Goal: Task Accomplishment & Management: Manage account settings

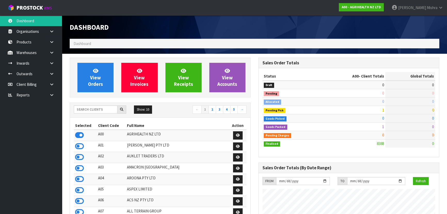
scroll to position [390, 188]
click at [83, 109] on input "text" at bounding box center [96, 109] width 44 height 8
type input "V05"
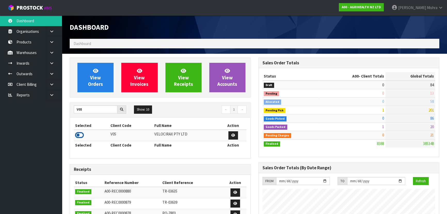
click at [79, 138] on icon at bounding box center [79, 135] width 9 height 8
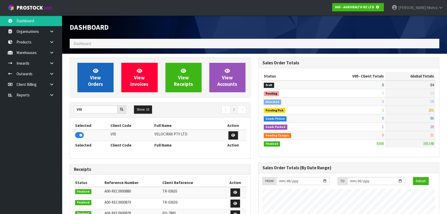
scroll to position [321, 188]
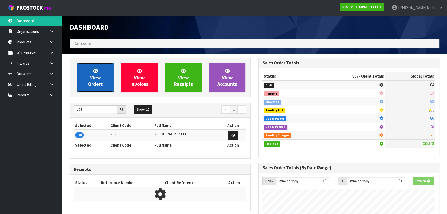
click at [94, 78] on span "View Orders" at bounding box center [95, 77] width 15 height 19
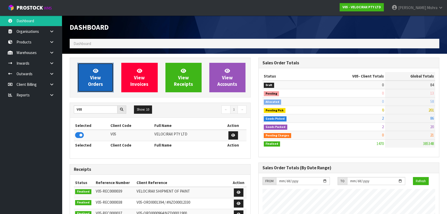
scroll to position [401, 188]
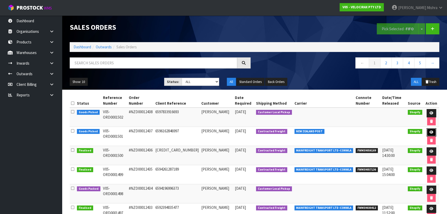
click at [430, 133] on icon at bounding box center [432, 131] width 4 height 3
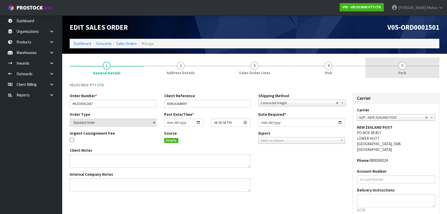
click at [391, 69] on link "5 Pack" at bounding box center [403, 68] width 74 height 20
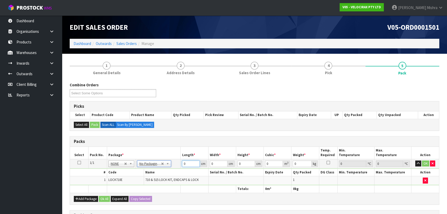
drag, startPoint x: 187, startPoint y: 161, endPoint x: 176, endPoint y: 165, distance: 11.7
click at [176, 165] on tr "1/1 NONE 007-001 007-002 007-004 007-009 007-013 007-014 007-015 007-017 007-01…" at bounding box center [254, 163] width 369 height 9
type input "194"
type input "7"
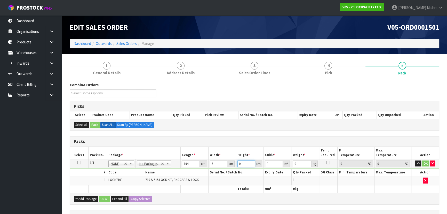
type input "0.009506"
type input "7"
type input "3"
click at [103, 197] on button "Ok All" at bounding box center [104, 199] width 11 height 6
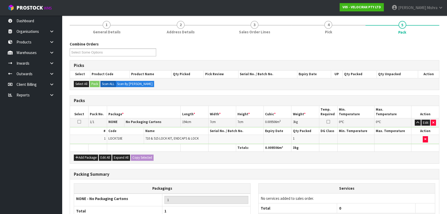
scroll to position [87, 0]
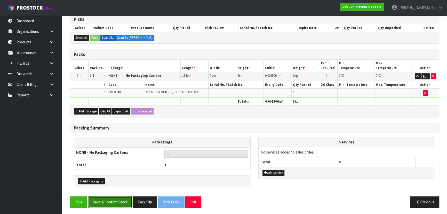
click at [120, 202] on button "Save & Confirm Packs" at bounding box center [110, 201] width 44 height 11
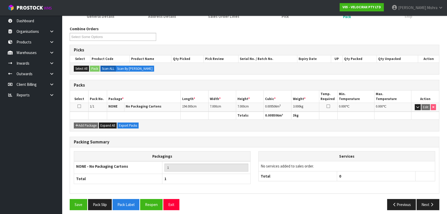
scroll to position [77, 0]
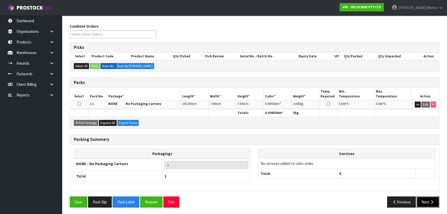
drag, startPoint x: 430, startPoint y: 199, endPoint x: 428, endPoint y: 199, distance: 2.6
click at [430, 200] on icon "button" at bounding box center [432, 202] width 5 height 4
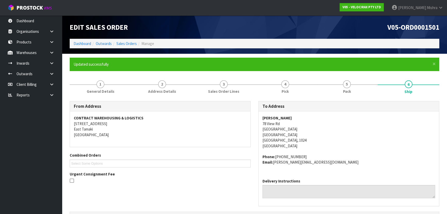
scroll to position [117, 0]
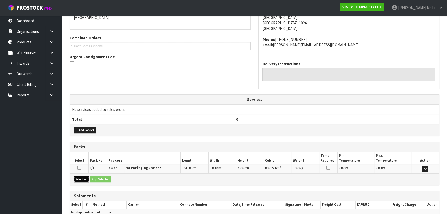
click at [85, 179] on button "Select All" at bounding box center [81, 179] width 15 height 6
click at [105, 178] on button "Ship Selected" at bounding box center [100, 179] width 21 height 6
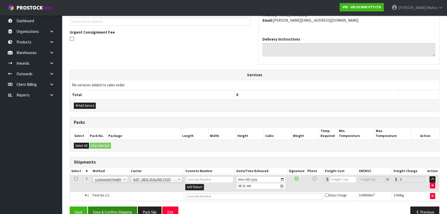
scroll to position [152, 0]
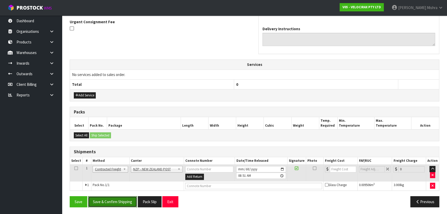
click at [121, 199] on button "Save & Confirm Shipping" at bounding box center [112, 201] width 49 height 11
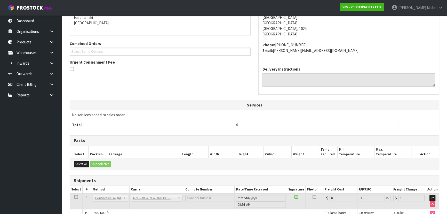
scroll to position [145, 0]
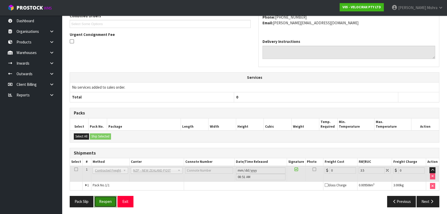
click at [111, 198] on button "Reopen" at bounding box center [105, 201] width 22 height 11
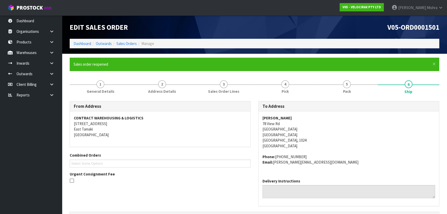
scroll to position [139, 0]
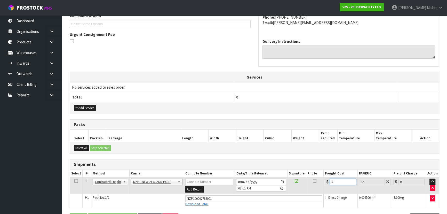
drag, startPoint x: 345, startPoint y: 181, endPoint x: 278, endPoint y: 186, distance: 67.5
click at [281, 186] on tr "1 Client Local Pickup Customer Local Pickup Company Freight Contracted Freight …" at bounding box center [254, 185] width 369 height 17
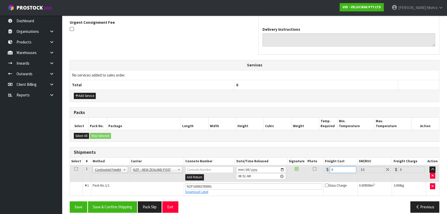
scroll to position [157, 0]
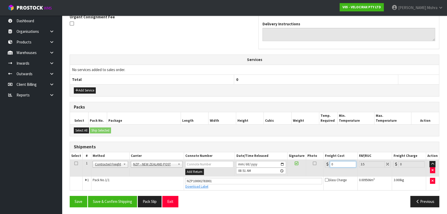
click at [340, 164] on input "0" at bounding box center [343, 164] width 26 height 6
drag, startPoint x: 340, startPoint y: 164, endPoint x: 309, endPoint y: 164, distance: 31.0
click at [309, 164] on tr "1 Client Local Pickup Customer Local Pickup Company Freight Contracted Freight …" at bounding box center [254, 168] width 369 height 17
type input "3"
type input "3.1"
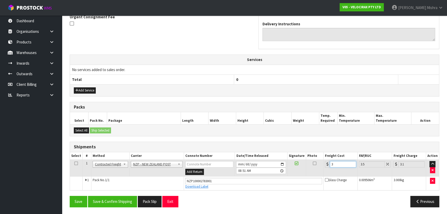
type input "30"
type input "31.05"
type input "30.06"
type input "31.11"
type input "30.06"
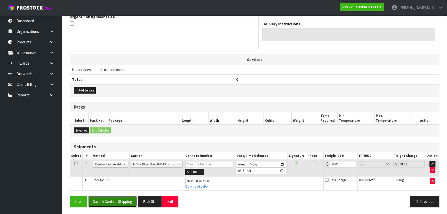
click at [99, 204] on button "Save & Confirm Shipping" at bounding box center [112, 201] width 49 height 11
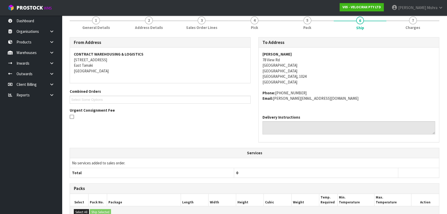
scroll to position [0, 0]
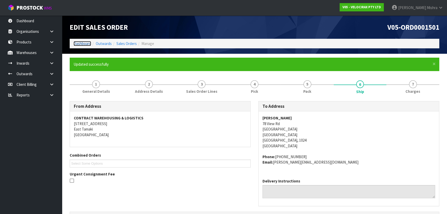
click at [78, 43] on link "Dashboard" at bounding box center [83, 43] width 18 height 5
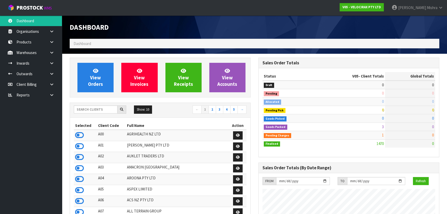
scroll to position [401, 188]
click at [91, 111] on input "text" at bounding box center [96, 109] width 44 height 8
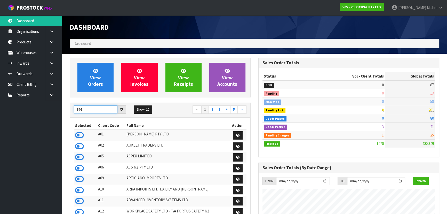
type input "S02"
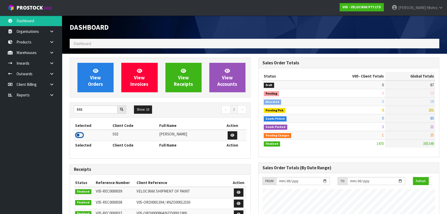
click at [82, 133] on icon at bounding box center [79, 135] width 9 height 8
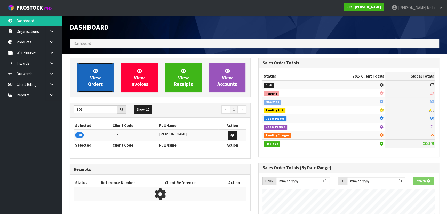
scroll to position [390, 188]
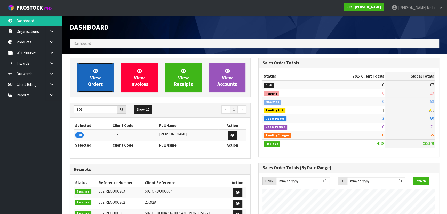
click at [86, 79] on link "View Orders" at bounding box center [95, 77] width 36 height 29
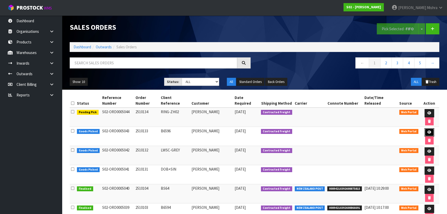
click at [431, 133] on link at bounding box center [430, 132] width 10 height 8
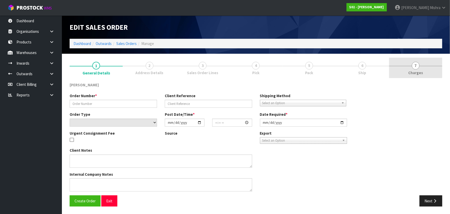
type input "2510133"
type input "B6596"
select select "number:0"
type input "2025-10-11"
type input "20:08:00.000"
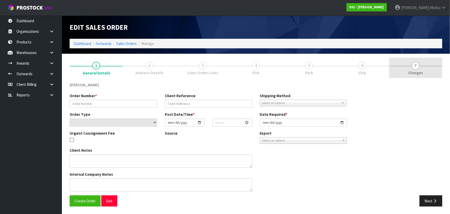
type input "2025-10-13"
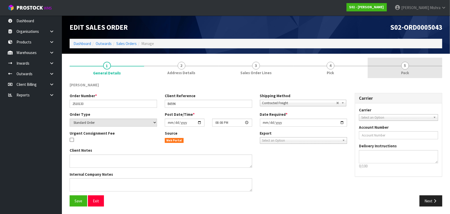
click at [398, 68] on link "5 Pack" at bounding box center [405, 68] width 75 height 20
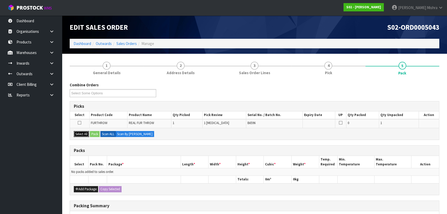
click at [78, 132] on button "Select All" at bounding box center [81, 134] width 15 height 6
click at [92, 132] on button "Pack" at bounding box center [95, 134] width 10 height 6
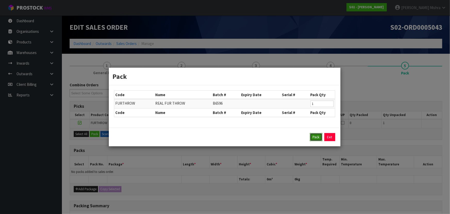
click at [319, 136] on button "Pack" at bounding box center [316, 137] width 12 height 8
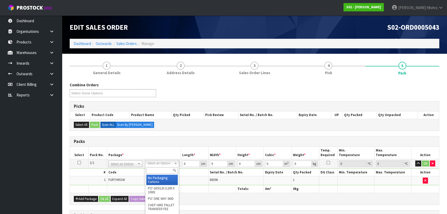
click at [153, 171] on input "text" at bounding box center [161, 170] width 31 height 6
type input "A4"
type input "31"
type input "22.5"
type input "25"
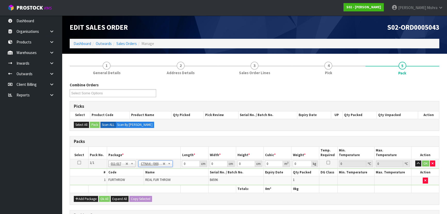
type input "0.017438"
type input "1.76"
drag, startPoint x: 192, startPoint y: 164, endPoint x: 174, endPoint y: 167, distance: 18.0
click at [175, 166] on tr "1/1 NONE 007-001 007-002 007-004 007-009 007-013 007-014 007-015 007-017 007-01…" at bounding box center [254, 163] width 369 height 9
type input "3"
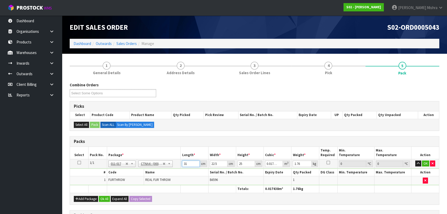
type input "0.001687"
type input "32"
type input "0.018"
type input "32"
type input "2"
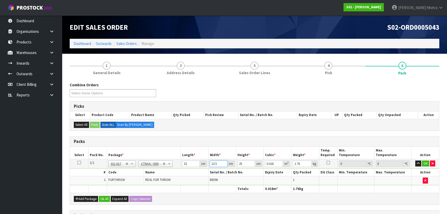
type input "0.0016"
type input "25"
type input "0.02"
type input "25"
type input "1"
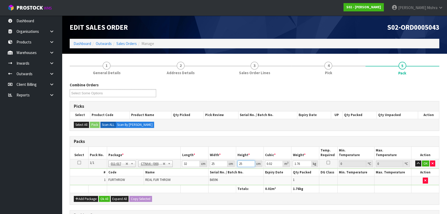
type input "0.0008"
type input "17"
type input "0.0136"
type input "17"
type input "2"
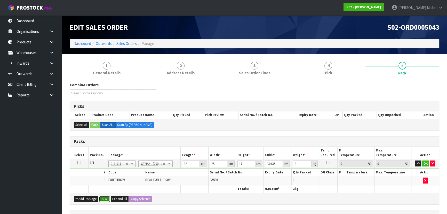
click at [102, 196] on button "Ok All" at bounding box center [104, 199] width 11 height 6
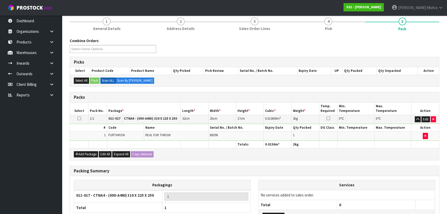
scroll to position [87, 0]
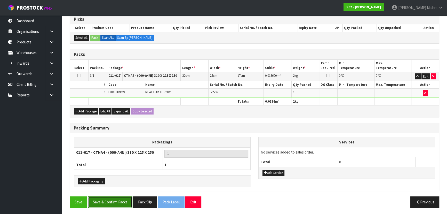
click at [105, 203] on button "Save & Confirm Packs" at bounding box center [110, 201] width 44 height 11
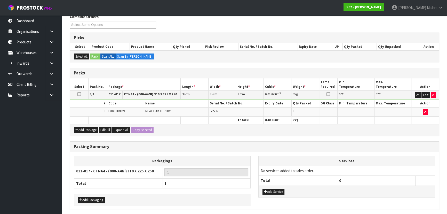
scroll to position [0, 0]
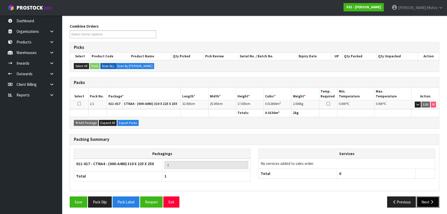
click at [426, 202] on button "Next" at bounding box center [428, 201] width 23 height 11
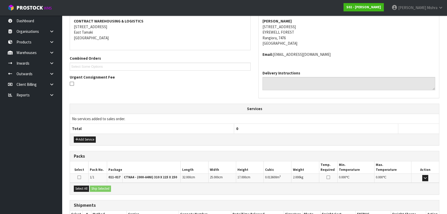
scroll to position [132, 0]
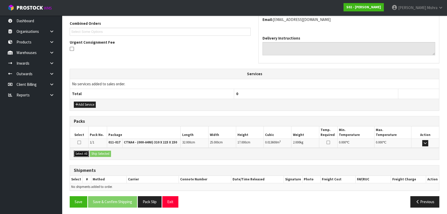
drag, startPoint x: 83, startPoint y: 153, endPoint x: 100, endPoint y: 153, distance: 17.0
click at [83, 153] on button "Select All" at bounding box center [81, 154] width 15 height 6
drag, startPoint x: 100, startPoint y: 153, endPoint x: 145, endPoint y: 167, distance: 46.4
click at [101, 154] on button "Ship Selected" at bounding box center [100, 154] width 21 height 6
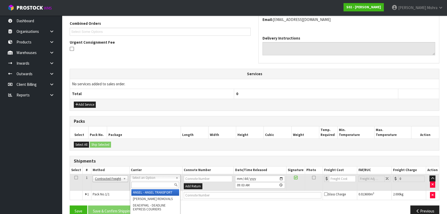
click at [161, 183] on input "text" at bounding box center [155, 184] width 48 height 6
type input "NZP"
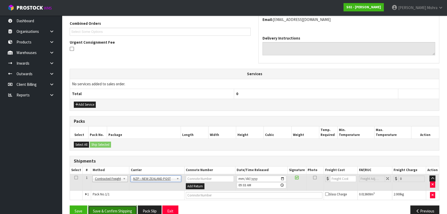
drag, startPoint x: 106, startPoint y: 206, endPoint x: 125, endPoint y: 205, distance: 18.9
click at [107, 206] on button "Save & Confirm Shipping" at bounding box center [112, 210] width 49 height 11
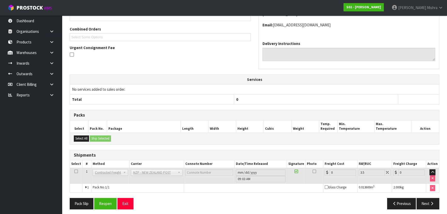
scroll to position [134, 0]
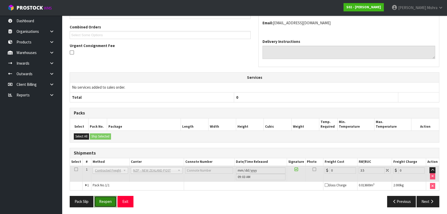
click at [106, 202] on button "Reopen" at bounding box center [105, 201] width 22 height 11
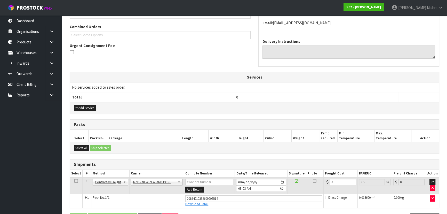
scroll to position [146, 0]
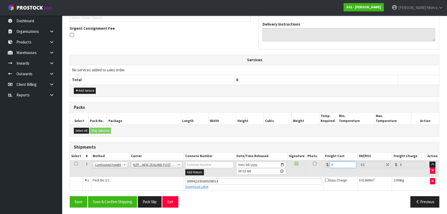
drag, startPoint x: 332, startPoint y: 162, endPoint x: 309, endPoint y: 164, distance: 22.5
click at [310, 164] on tr "1 Client Local Pickup Customer Local Pickup Company Freight Contracted Freight …" at bounding box center [254, 168] width 369 height 17
type input "1"
type input "1.03"
type input "16"
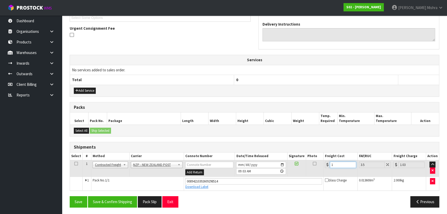
type input "16.56"
type input "16.2"
type input "16.77"
type input "16.20"
click at [115, 196] on button "Save & Confirm Shipping" at bounding box center [112, 201] width 49 height 11
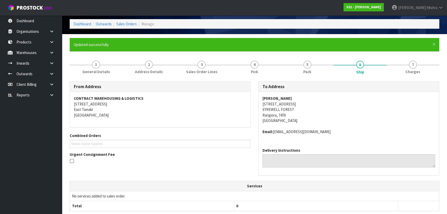
scroll to position [0, 0]
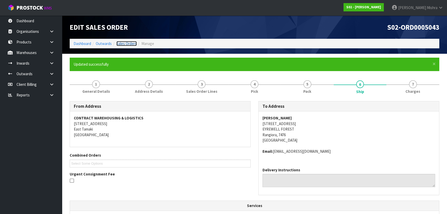
drag, startPoint x: 132, startPoint y: 43, endPoint x: 128, endPoint y: 44, distance: 4.4
click at [132, 43] on link "Sales Orders" at bounding box center [126, 43] width 20 height 5
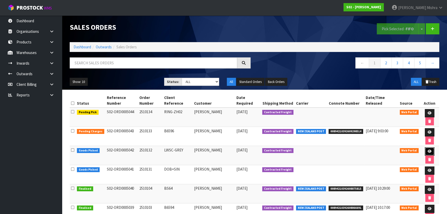
click at [433, 152] on link at bounding box center [430, 151] width 10 height 8
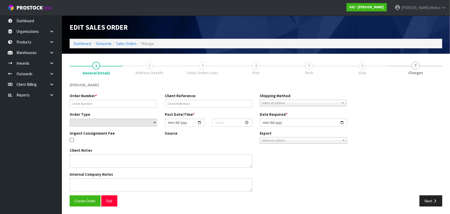
type input "2510132"
type input "LWSC-GREY"
select select "number:0"
type input "2025-10-10"
type input "17:48:00.000"
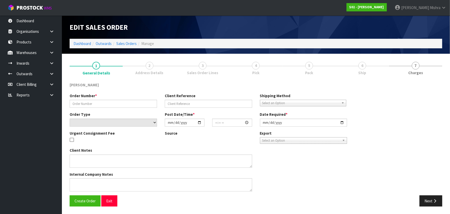
type input "2025-10-13"
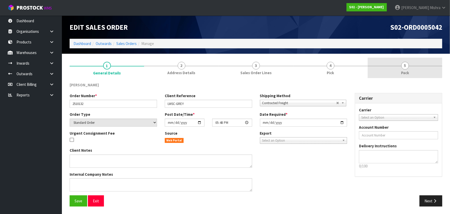
click at [393, 66] on link "5 Pack" at bounding box center [405, 68] width 75 height 20
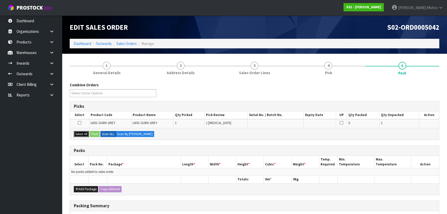
click at [81, 133] on button "Select All" at bounding box center [81, 134] width 15 height 6
click at [94, 133] on button "Pack" at bounding box center [95, 134] width 10 height 6
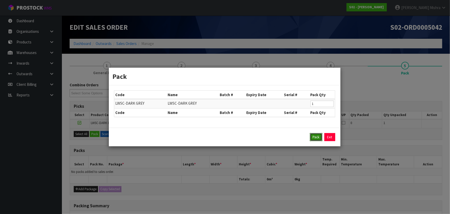
drag, startPoint x: 314, startPoint y: 139, endPoint x: 300, endPoint y: 144, distance: 15.2
click at [314, 139] on button "Pack" at bounding box center [316, 137] width 12 height 8
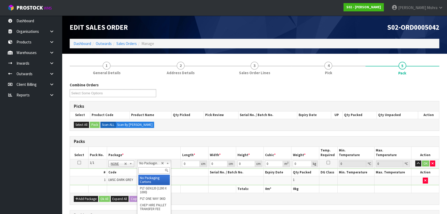
click at [154, 169] on input "text" at bounding box center [153, 170] width 31 height 6
type input "CTN5"
type input "43"
type input "33"
type input "25.5"
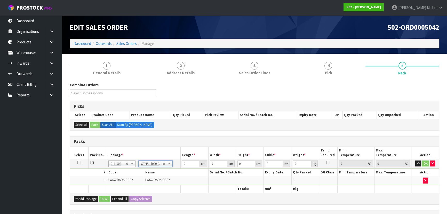
type input "0.036185"
type input "3.4"
drag, startPoint x: 191, startPoint y: 161, endPoint x: 163, endPoint y: 163, distance: 27.5
type input "4"
type input "0.003366"
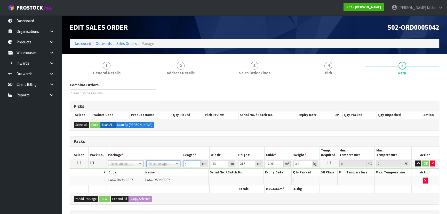
type input "45"
type input "0.037868"
type input "45"
type input "3"
type input "0.003442"
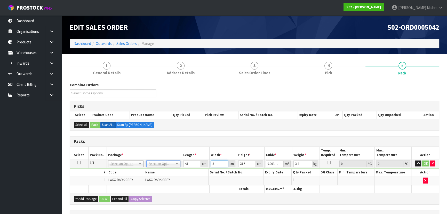
type input "37"
type input "0.042458"
type input "37"
type input "2"
type input "0.00333"
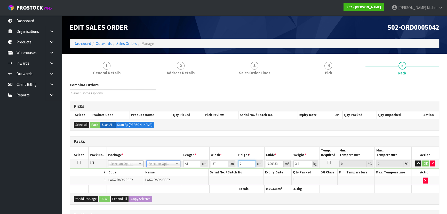
type input "29"
type input "0.048285"
type input "29"
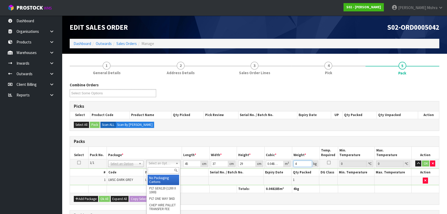
type input "4"
click at [162, 168] on input "text" at bounding box center [163, 170] width 31 height 6
type input "CTN5"
drag, startPoint x: 162, startPoint y: 181, endPoint x: 161, endPoint y: 174, distance: 7.2
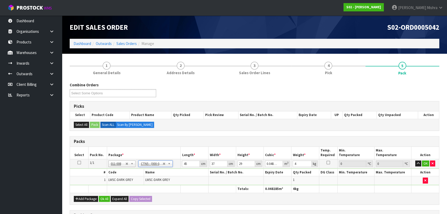
type input "43"
type input "33"
type input "25.5"
type input "0.036185"
type input "3.4"
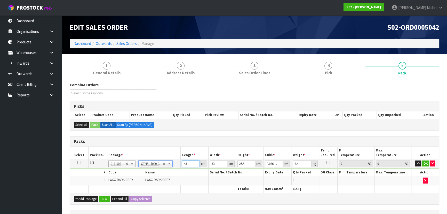
drag, startPoint x: 189, startPoint y: 163, endPoint x: 153, endPoint y: 158, distance: 37.0
click at [153, 159] on tr "1/1 NONE 007-001 007-002 007-004 007-009 007-013 007-014 007-015 007-017 007-01…" at bounding box center [254, 163] width 369 height 9
type input "4"
type input "0.003366"
type input "45"
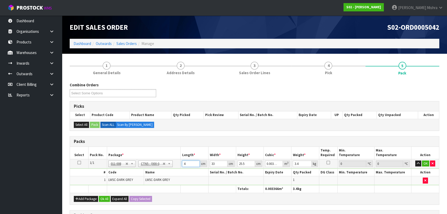
type input "0.037868"
type input "45"
type input "3"
type input "0.003442"
type input "37"
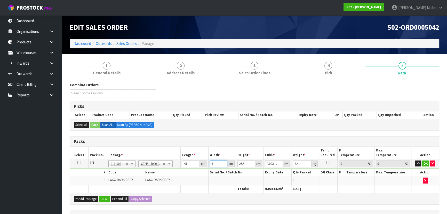
type input "0.042458"
type input "37"
type input "2"
type input "0.00333"
type input "29"
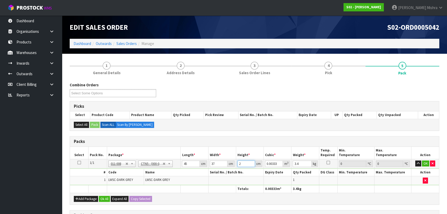
type input "0.048285"
type input "29"
type input "4"
click at [104, 196] on button "Ok All" at bounding box center [104, 199] width 11 height 6
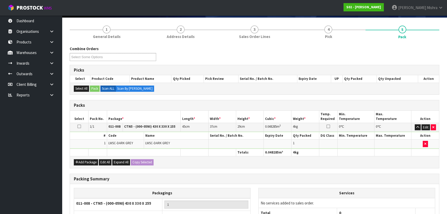
scroll to position [87, 0]
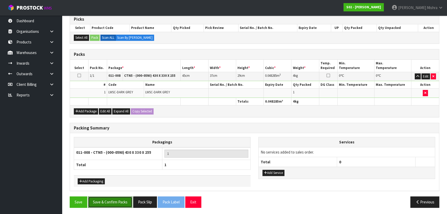
click at [108, 199] on button "Save & Confirm Packs" at bounding box center [110, 201] width 44 height 11
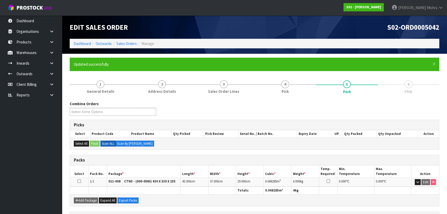
scroll to position [77, 0]
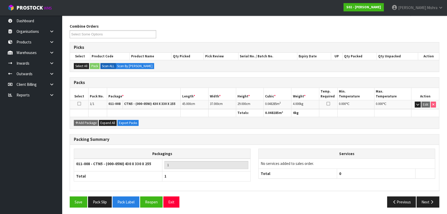
click at [430, 207] on div "Save Pack Slip Pack Label Reopen Exit Previous Next" at bounding box center [254, 203] width 377 height 15
click at [428, 205] on button "Next" at bounding box center [428, 201] width 23 height 11
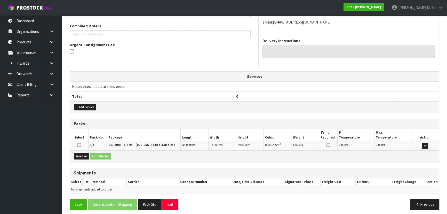
scroll to position [132, 0]
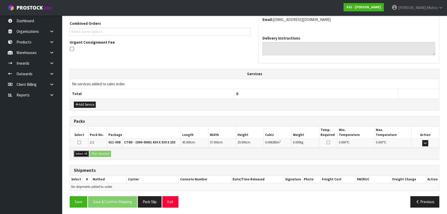
click at [83, 154] on button "Select All" at bounding box center [81, 154] width 15 height 6
click at [97, 152] on button "Ship Selected" at bounding box center [100, 154] width 21 height 6
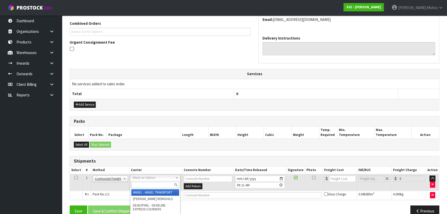
drag, startPoint x: 148, startPoint y: 177, endPoint x: 147, endPoint y: 183, distance: 6.8
click at [147, 183] on input "text" at bounding box center [155, 184] width 48 height 6
type input "NZP"
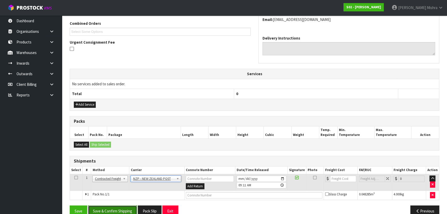
click at [122, 208] on button "Save & Confirm Shipping" at bounding box center [112, 210] width 49 height 11
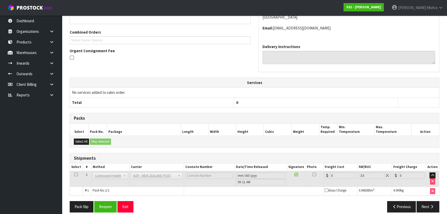
scroll to position [134, 0]
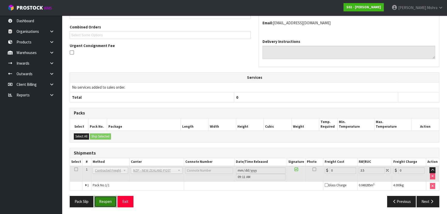
click at [99, 202] on button "Reopen" at bounding box center [105, 201] width 22 height 11
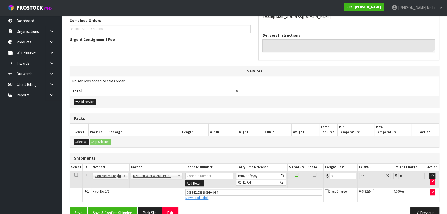
scroll to position [146, 0]
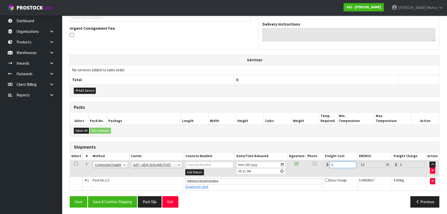
drag, startPoint x: 338, startPoint y: 161, endPoint x: 317, endPoint y: 164, distance: 22.2
click at [317, 164] on tr "1 Client Local Pickup Customer Local Pickup Company Freight Contracted Freight …" at bounding box center [254, 168] width 369 height 17
type input "1"
type input "1.03"
type input "11"
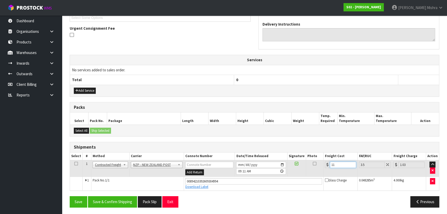
type input "11.38"
type input "11.6"
type input "12.01"
type input "11.61"
type input "12.02"
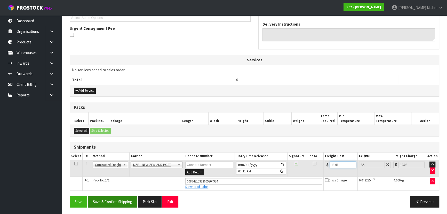
type input "11.61"
click at [126, 200] on button "Save & Confirm Shipping" at bounding box center [112, 201] width 49 height 11
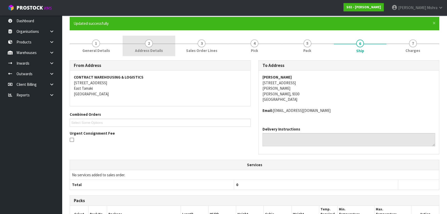
scroll to position [0, 0]
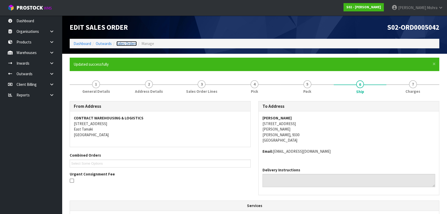
click at [130, 41] on link "Sales Orders" at bounding box center [126, 43] width 20 height 5
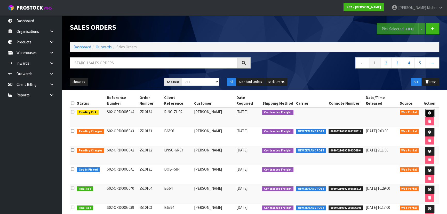
click at [430, 110] on link at bounding box center [430, 113] width 10 height 8
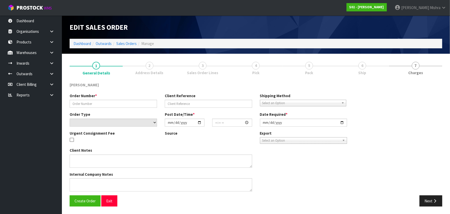
type input "2510134"
type input "RING-ZH02"
select select "number:0"
type input "2025-10-13"
type input "00:14:00.000"
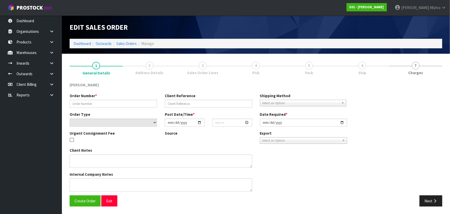
type input "2025-10-13"
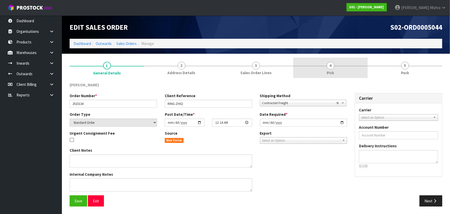
click at [350, 73] on link "4 Pick" at bounding box center [331, 68] width 75 height 20
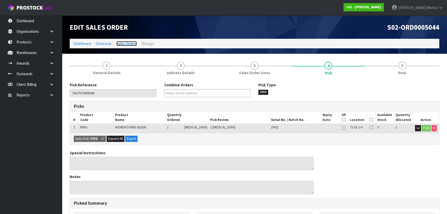
click at [121, 43] on link "Sales Orders" at bounding box center [126, 43] width 20 height 5
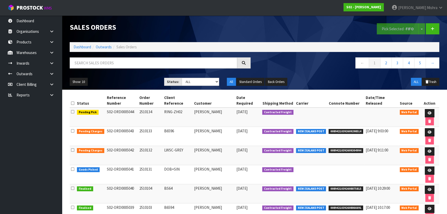
click at [329, 117] on td at bounding box center [345, 116] width 37 height 19
click at [429, 169] on icon at bounding box center [430, 170] width 4 height 3
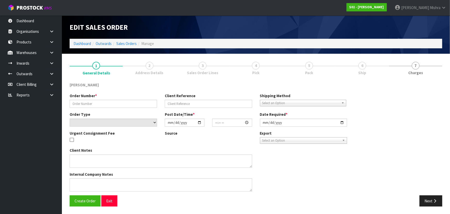
type input "2510131"
type input "DOB+SIN"
select select "number:0"
type input "2025-10-10"
type input "17:45:00.000"
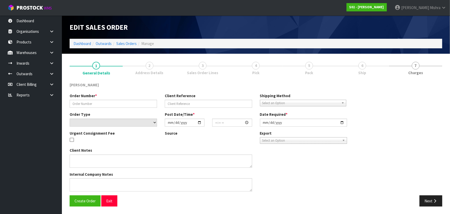
type input "2025-10-13"
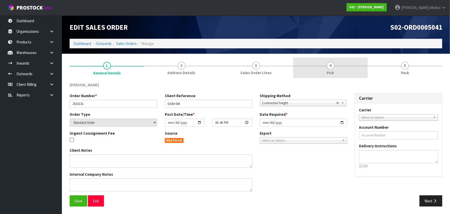
click at [352, 60] on link "4 Pick" at bounding box center [331, 68] width 75 height 20
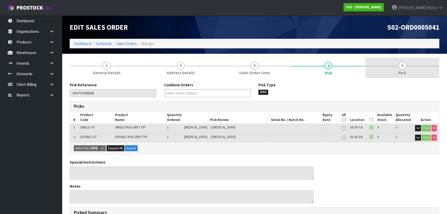
click at [383, 74] on link "5 Pack" at bounding box center [403, 68] width 74 height 20
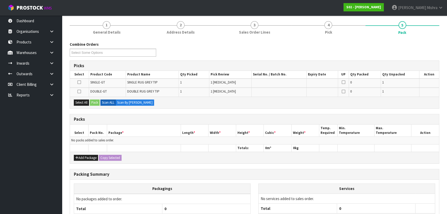
scroll to position [85, 0]
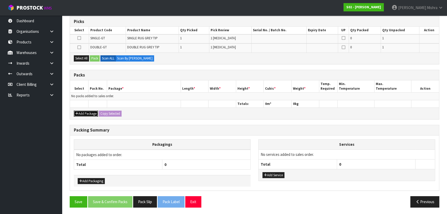
click at [87, 111] on button "Add Package" at bounding box center [86, 113] width 24 height 6
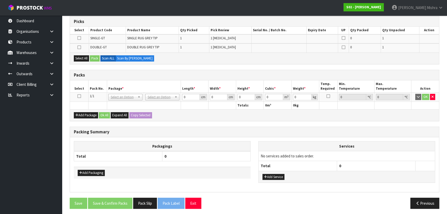
click at [78, 96] on icon at bounding box center [79, 96] width 4 height 0
click at [83, 57] on button "Select All" at bounding box center [81, 58] width 15 height 6
click at [97, 58] on button "Pack" at bounding box center [95, 58] width 10 height 6
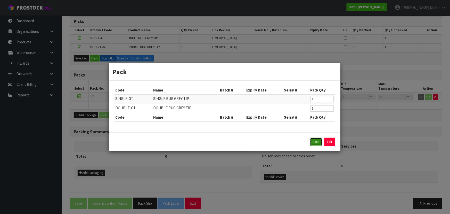
click at [314, 139] on button "Pack" at bounding box center [316, 142] width 12 height 8
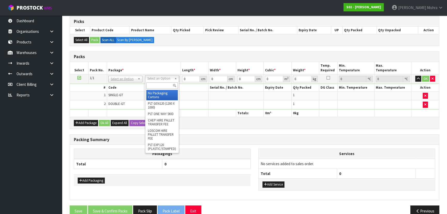
click at [162, 86] on input "text" at bounding box center [161, 85] width 31 height 6
type input "CTN6"
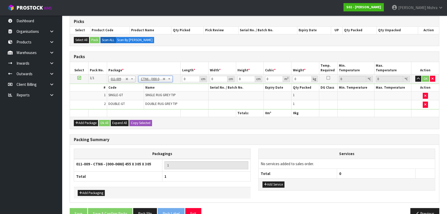
type input "45.5"
type input "30.5"
type input "0.042326"
type input "2.96"
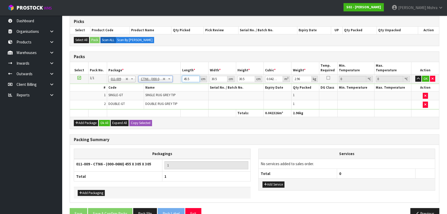
drag, startPoint x: 191, startPoint y: 77, endPoint x: 164, endPoint y: 74, distance: 26.3
click at [164, 74] on tr "1/1 NONE 007-001 007-002 007-004 007-009 007-013 007-014 007-015 007-017 007-01…" at bounding box center [254, 78] width 369 height 9
type input "4"
type input "0.003721"
type input "46"
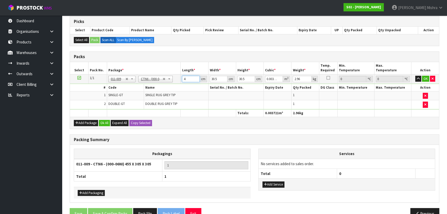
type input "0.042792"
type input "46"
type input "3"
type input "0.004209"
type input "33"
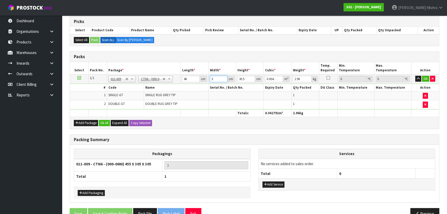
type input "0.046299"
type input "33"
type input "3"
type input "0.004554"
type input "34"
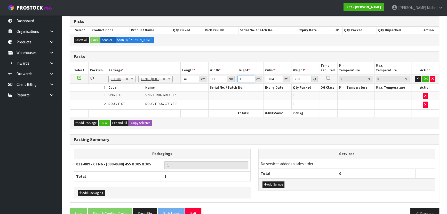
type input "0.051612"
type input "34"
type input "4"
click at [106, 121] on button "Ok All" at bounding box center [104, 123] width 11 height 6
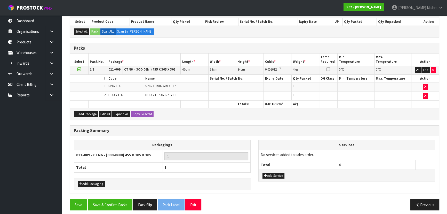
scroll to position [96, 0]
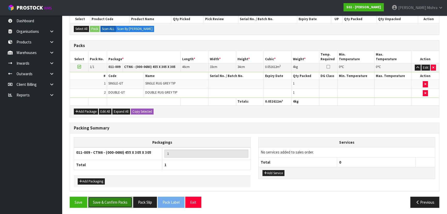
click at [103, 202] on button "Save & Confirm Packs" at bounding box center [110, 201] width 44 height 11
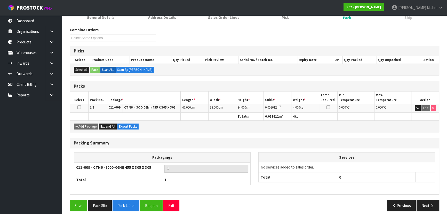
scroll to position [77, 0]
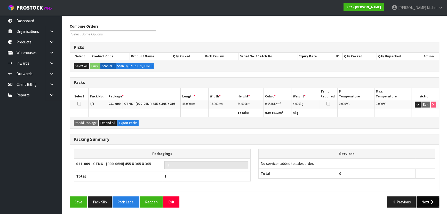
click at [430, 202] on icon "button" at bounding box center [432, 202] width 5 height 4
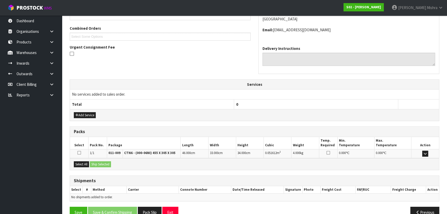
scroll to position [137, 0]
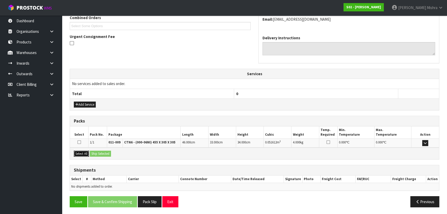
drag, startPoint x: 80, startPoint y: 154, endPoint x: 100, endPoint y: 155, distance: 20.4
click at [80, 154] on button "Select All" at bounding box center [81, 154] width 15 height 6
drag, startPoint x: 100, startPoint y: 155, endPoint x: 121, endPoint y: 160, distance: 21.7
click at [100, 155] on button "Ship Selected" at bounding box center [100, 154] width 21 height 6
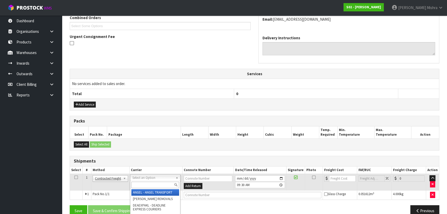
drag, startPoint x: 165, startPoint y: 175, endPoint x: 162, endPoint y: 184, distance: 9.6
click at [161, 184] on input "text" at bounding box center [155, 184] width 48 height 6
type input "NZP"
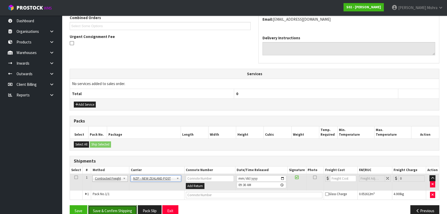
click at [107, 209] on button "Save & Confirm Shipping" at bounding box center [112, 210] width 49 height 11
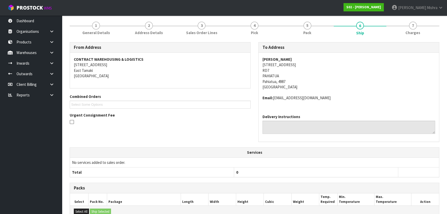
scroll to position [139, 0]
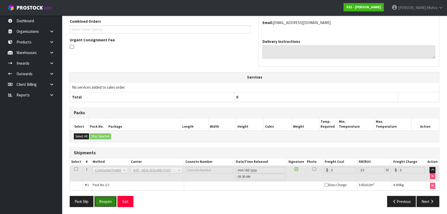
click at [105, 201] on button "Reopen" at bounding box center [105, 201] width 22 height 11
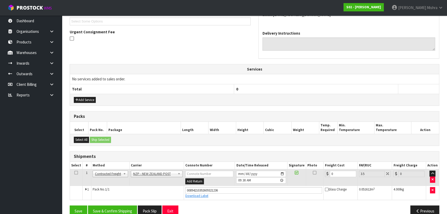
scroll to position [151, 0]
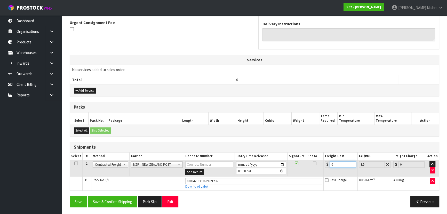
drag, startPoint x: 338, startPoint y: 163, endPoint x: 306, endPoint y: 168, distance: 32.3
click at [306, 168] on tr "1 Client Local Pickup Customer Local Pickup Company Freight Contracted Freight …" at bounding box center [254, 168] width 369 height 17
type input "1"
type input "1.03"
type input "13"
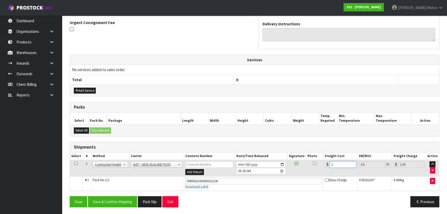
type input "13.45"
type input "13.8"
type input "14.28"
type input "13.85"
type input "14.33"
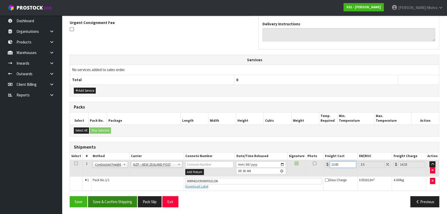
type input "13.85"
click at [116, 200] on button "Save & Confirm Shipping" at bounding box center [112, 201] width 49 height 11
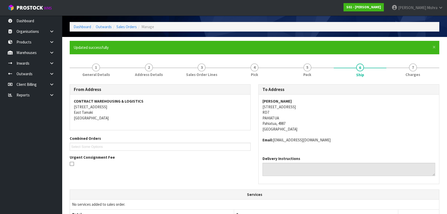
scroll to position [0, 0]
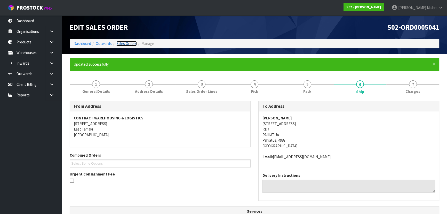
click at [120, 45] on link "Sales Orders" at bounding box center [126, 43] width 20 height 5
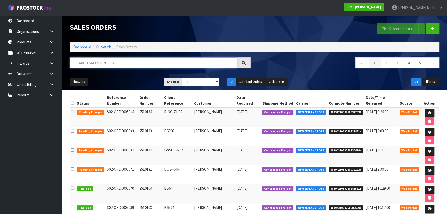
click at [98, 64] on input "text" at bounding box center [154, 62] width 168 height 11
click at [76, 46] on link "Dashboard" at bounding box center [83, 46] width 18 height 5
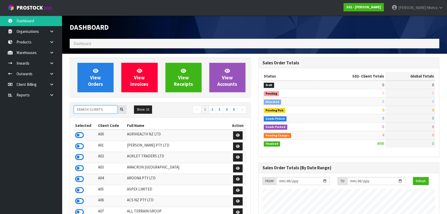
scroll to position [390, 188]
click at [92, 109] on input "text" at bounding box center [96, 109] width 44 height 8
type input "C10"
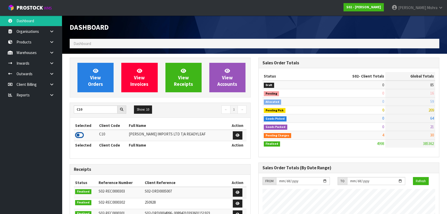
click at [77, 134] on icon at bounding box center [79, 135] width 9 height 8
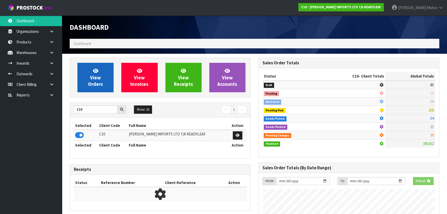
scroll to position [257844, 257977]
click at [95, 78] on span "View Orders" at bounding box center [95, 77] width 15 height 19
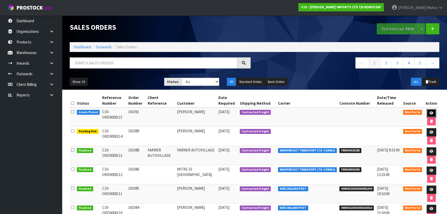
click at [428, 112] on link at bounding box center [432, 113] width 10 height 8
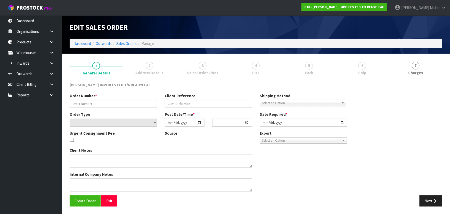
type input "163391"
select select "number:0"
type input "2025-10-10"
type input "14:06:00.000"
type input "2025-10-13"
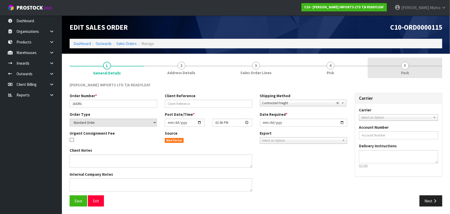
click at [402, 74] on span "Pack" at bounding box center [405, 72] width 8 height 5
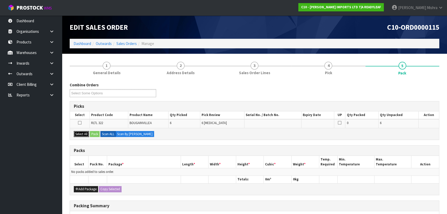
click at [84, 132] on button "Select All" at bounding box center [81, 134] width 15 height 6
click at [93, 132] on button "Pack" at bounding box center [95, 134] width 10 height 6
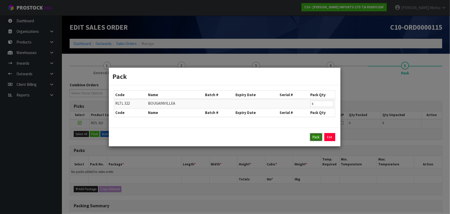
click at [317, 136] on button "Pack" at bounding box center [316, 137] width 12 height 8
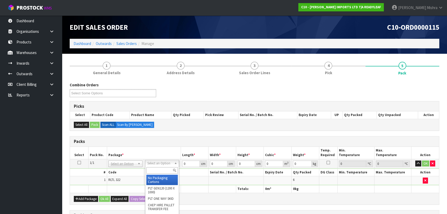
click at [154, 172] on input "text" at bounding box center [161, 170] width 31 height 6
type input "OC"
type input "4.8"
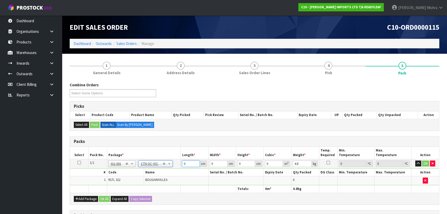
drag, startPoint x: 187, startPoint y: 163, endPoint x: 175, endPoint y: 163, distance: 12.1
click at [175, 163] on tr "1/1 NONE 007-001 007-002 007-004 007-009 007-013 007-014 007-015 007-017 007-01…" at bounding box center [254, 163] width 369 height 9
type input "58"
type input "56"
type input "2"
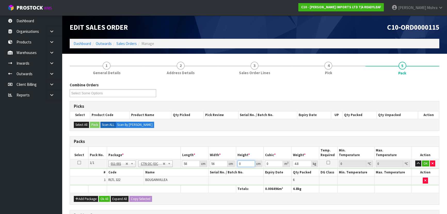
type input "0.006496"
type input "24"
type input "0.077952"
type input "24"
type input "6"
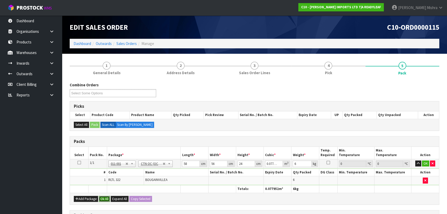
click at [105, 197] on button "Ok All" at bounding box center [104, 199] width 11 height 6
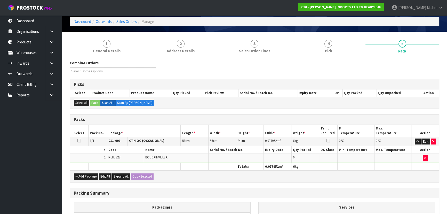
scroll to position [87, 0]
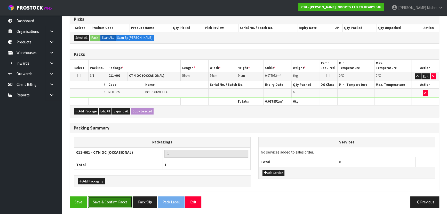
click at [108, 204] on button "Save & Confirm Packs" at bounding box center [110, 201] width 44 height 11
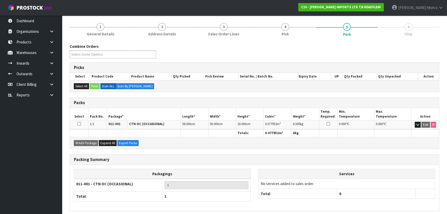
scroll to position [77, 0]
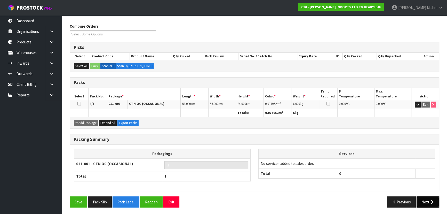
click at [428, 204] on button "Next" at bounding box center [428, 201] width 23 height 11
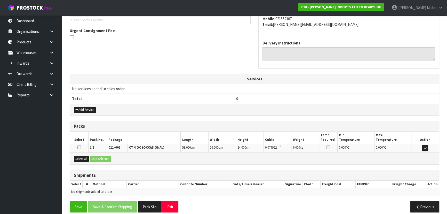
scroll to position [148, 0]
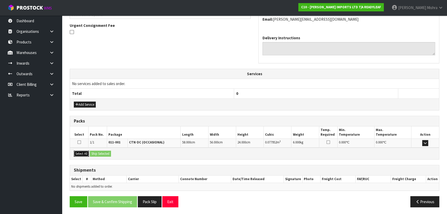
click at [81, 154] on button "Select All" at bounding box center [81, 154] width 15 height 6
click at [98, 153] on button "Ship Selected" at bounding box center [100, 154] width 21 height 6
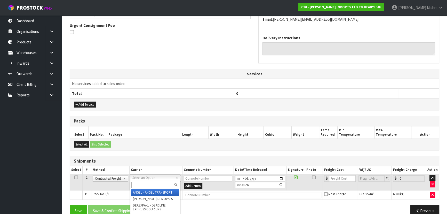
click at [148, 183] on input "text" at bounding box center [155, 184] width 48 height 6
type input "NZP"
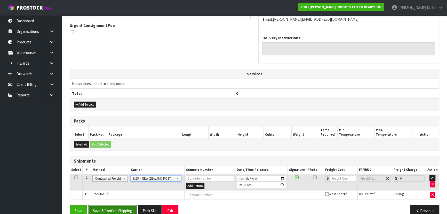
click at [115, 208] on button "Save & Confirm Shipping" at bounding box center [112, 210] width 49 height 11
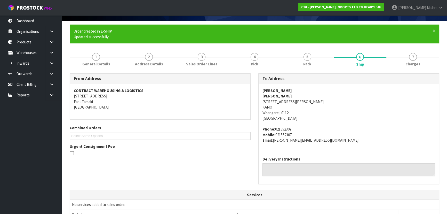
scroll to position [150, 0]
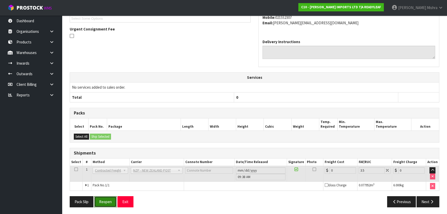
click at [103, 199] on button "Reopen" at bounding box center [105, 201] width 22 height 11
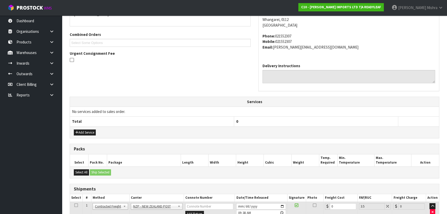
scroll to position [162, 0]
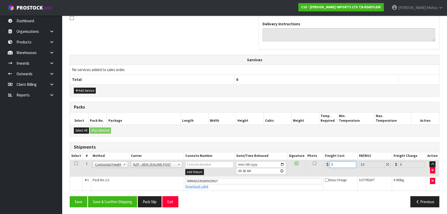
drag, startPoint x: 343, startPoint y: 165, endPoint x: 312, endPoint y: 164, distance: 30.5
click at [312, 164] on tr "1 Client Local Pickup Customer Local Pickup Company Freight Contracted Freight …" at bounding box center [254, 168] width 369 height 17
type input "7"
type input "7.24"
type input "7.7"
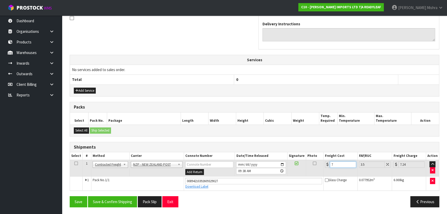
type input "7.97"
type input "7.71"
type input "7.98"
type input "7.71"
click at [115, 199] on button "Save & Confirm Shipping" at bounding box center [112, 201] width 49 height 11
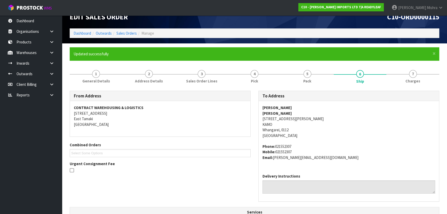
scroll to position [0, 0]
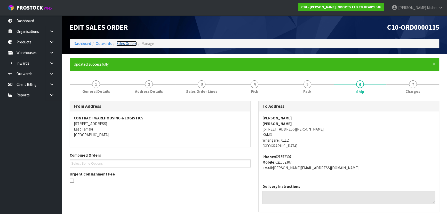
drag, startPoint x: 132, startPoint y: 43, endPoint x: 280, endPoint y: 156, distance: 185.3
click at [132, 43] on link "Sales Orders" at bounding box center [126, 43] width 20 height 5
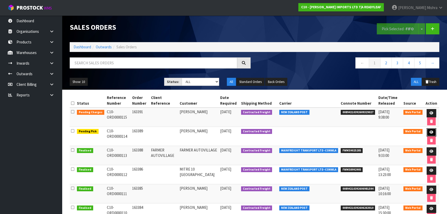
click at [430, 131] on icon at bounding box center [432, 131] width 4 height 3
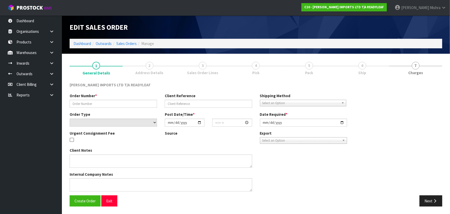
type input "163389"
select select "number:0"
type input "2025-10-10"
type input "13:48:00.000"
type input "2025-10-13"
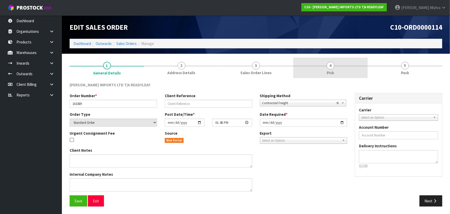
click at [338, 67] on link "4 Pick" at bounding box center [331, 68] width 75 height 20
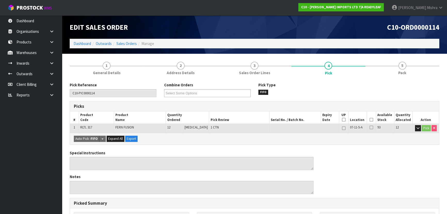
click at [370, 120] on icon at bounding box center [372, 120] width 4 height 0
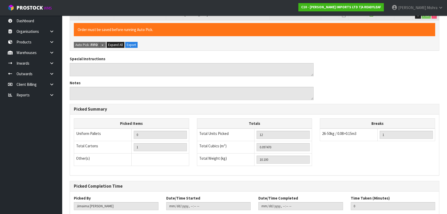
scroll to position [144, 0]
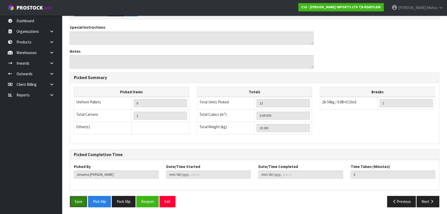
click at [75, 202] on button "Save" at bounding box center [79, 201] width 18 height 11
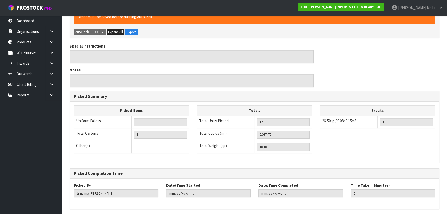
scroll to position [0, 0]
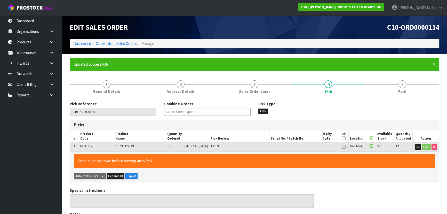
type input "Lalisha Mishra"
type input "2025-10-13T09:52:23"
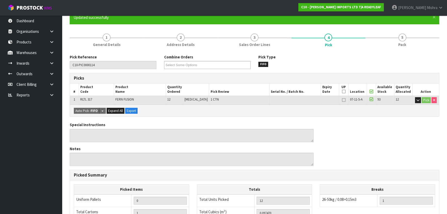
scroll to position [144, 0]
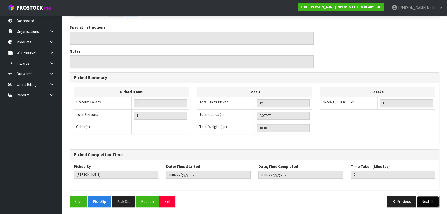
click at [428, 201] on button "Next" at bounding box center [428, 201] width 23 height 11
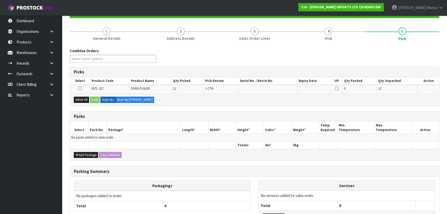
scroll to position [94, 0]
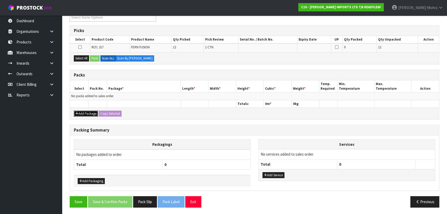
click at [78, 112] on icon "button" at bounding box center [76, 113] width 3 height 3
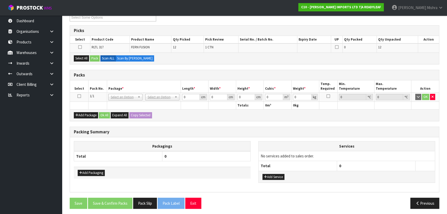
click at [80, 96] on icon at bounding box center [79, 96] width 4 height 0
click at [76, 57] on button "Select All" at bounding box center [81, 58] width 15 height 6
click at [96, 56] on button "Pack" at bounding box center [95, 58] width 10 height 6
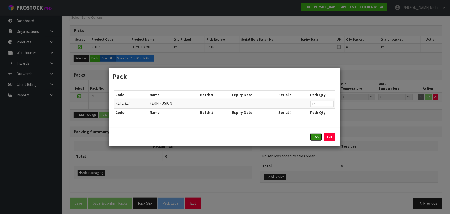
click at [318, 139] on button "Pack" at bounding box center [316, 137] width 12 height 8
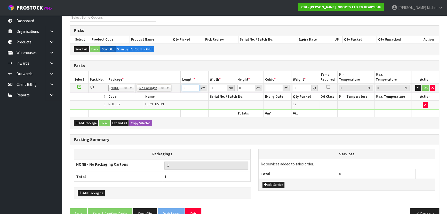
drag, startPoint x: 189, startPoint y: 86, endPoint x: 173, endPoint y: 85, distance: 15.8
click at [173, 85] on tr "1/1 NONE 007-001 007-002 007-004 007-009 007-013 007-014 007-015 007-017 007-01…" at bounding box center [254, 87] width 369 height 9
type input "58"
type input "57"
type input "1"
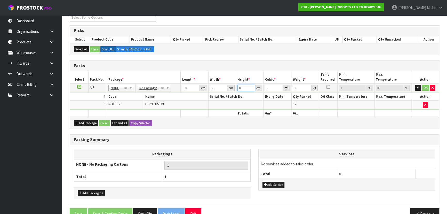
type input "0.003306"
type input "11"
type input "0.036366"
type input "1"
type input "0.003306"
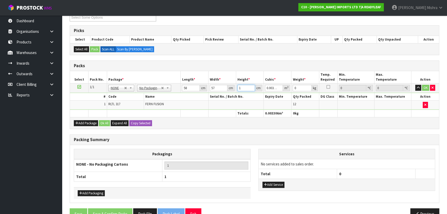
type input "0"
type input "3"
type input "0.009918"
type input "31"
type input "0.102486"
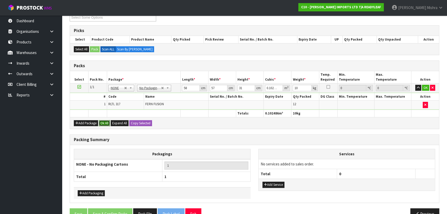
click at [105, 124] on button "Ok All" at bounding box center [104, 123] width 11 height 6
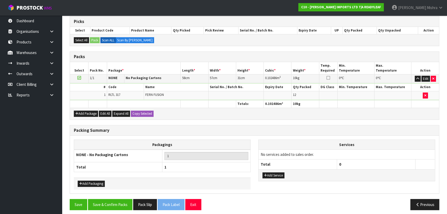
scroll to position [106, 0]
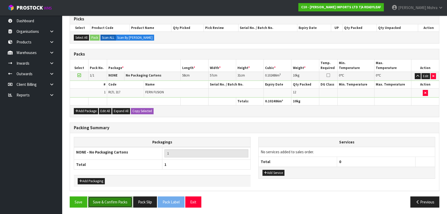
click at [103, 199] on button "Save & Confirm Packs" at bounding box center [110, 201] width 44 height 11
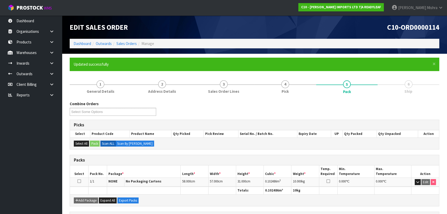
scroll to position [77, 0]
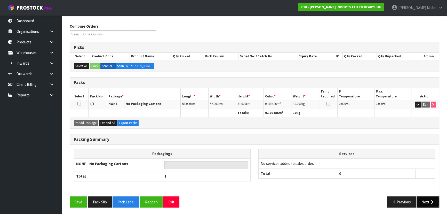
click at [427, 199] on button "Next" at bounding box center [428, 201] width 23 height 11
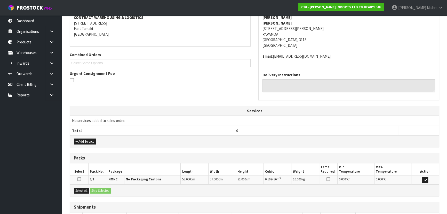
scroll to position [137, 0]
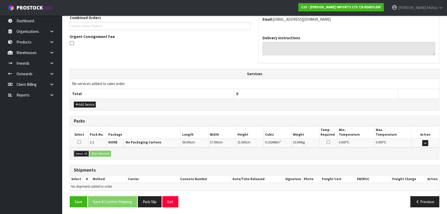
drag, startPoint x: 83, startPoint y: 155, endPoint x: 91, endPoint y: 155, distance: 7.2
click at [83, 155] on button "Select All" at bounding box center [81, 154] width 15 height 6
click at [99, 153] on button "Ship Selected" at bounding box center [100, 154] width 21 height 6
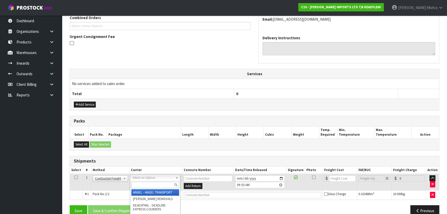
drag, startPoint x: 148, startPoint y: 177, endPoint x: 147, endPoint y: 180, distance: 3.1
click at [146, 183] on input "text" at bounding box center [155, 184] width 48 height 6
drag, startPoint x: 139, startPoint y: 191, endPoint x: 133, endPoint y: 192, distance: 6.0
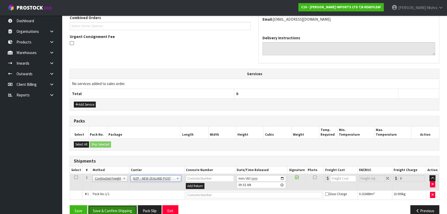
click at [115, 207] on button "Save & Confirm Shipping" at bounding box center [112, 210] width 49 height 11
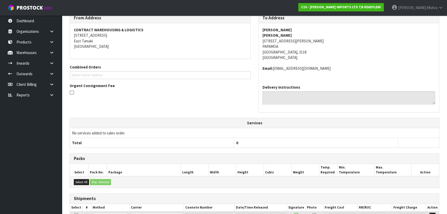
scroll to position [0, 0]
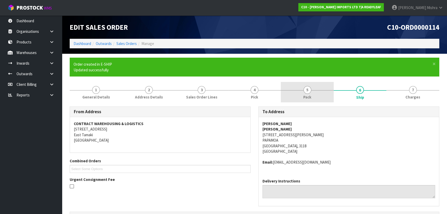
click at [313, 93] on link "5 Pack" at bounding box center [307, 92] width 53 height 20
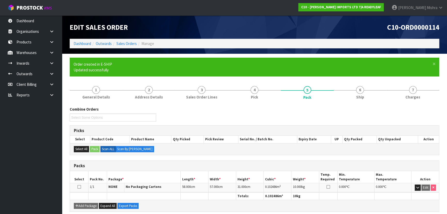
click at [362, 105] on div "Combine Orders C10-ORD0000114 Select Some Options Picks Select Product Code Pro…" at bounding box center [255, 198] width 370 height 192
click at [364, 98] on link "6 Ship" at bounding box center [360, 92] width 53 height 20
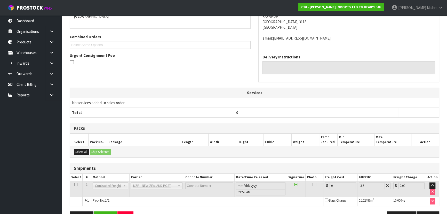
scroll to position [139, 0]
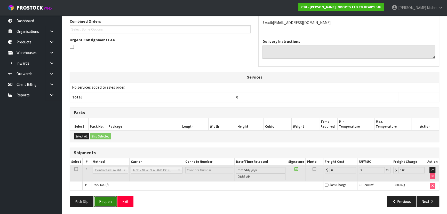
click at [102, 203] on button "Reopen" at bounding box center [105, 201] width 22 height 11
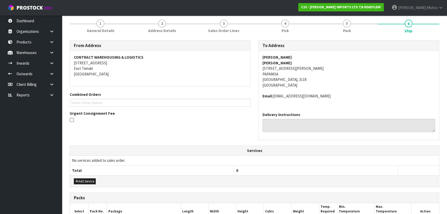
scroll to position [117, 0]
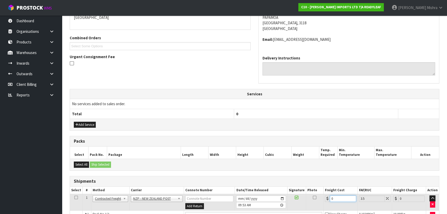
drag, startPoint x: 336, startPoint y: 196, endPoint x: 318, endPoint y: 199, distance: 17.7
click at [318, 199] on tr "1 Client Local Pickup Customer Local Pickup Company Freight Contracted Freight …" at bounding box center [254, 202] width 369 height 17
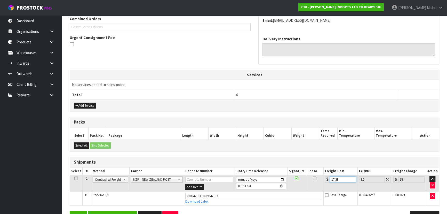
scroll to position [151, 0]
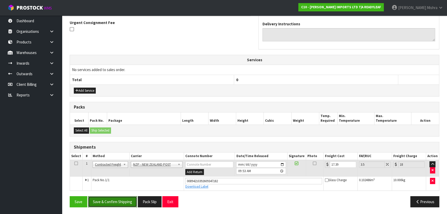
click at [113, 199] on button "Save & Confirm Shipping" at bounding box center [112, 201] width 49 height 11
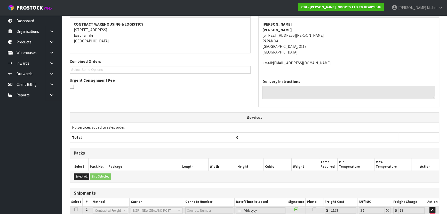
scroll to position [0, 0]
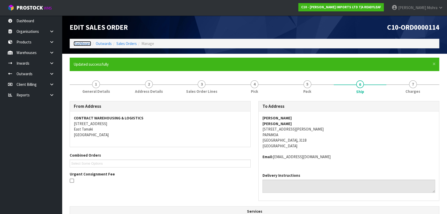
click at [83, 42] on link "Dashboard" at bounding box center [83, 43] width 18 height 5
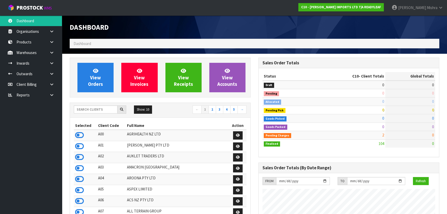
scroll to position [332, 188]
click at [95, 111] on input "text" at bounding box center [96, 109] width 44 height 8
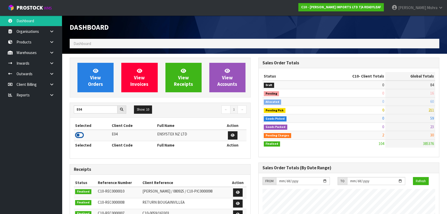
click at [77, 133] on icon at bounding box center [79, 135] width 9 height 8
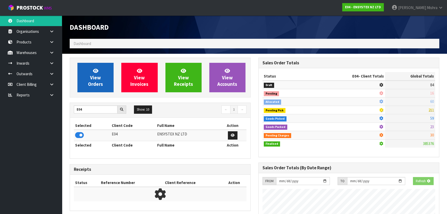
scroll to position [407, 188]
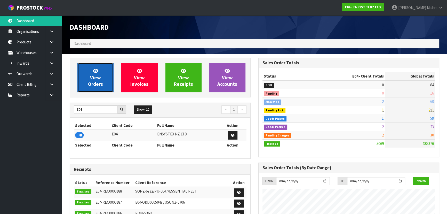
click at [93, 78] on span "View Orders" at bounding box center [95, 77] width 15 height 19
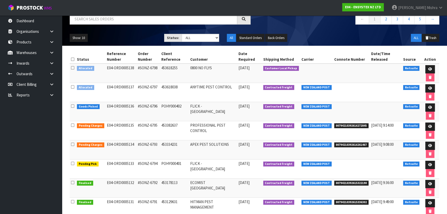
scroll to position [47, 0]
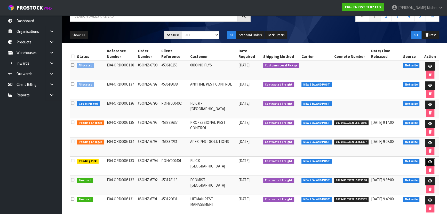
click at [428, 162] on icon at bounding box center [430, 161] width 4 height 3
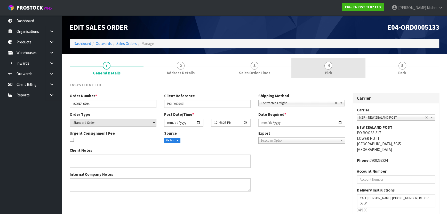
click at [331, 69] on link "4 Pick" at bounding box center [328, 68] width 74 height 20
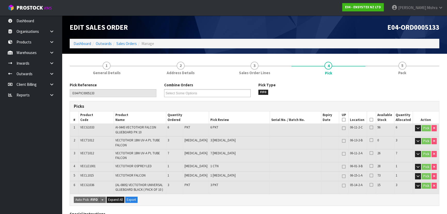
click at [370, 120] on icon at bounding box center [372, 120] width 4 height 0
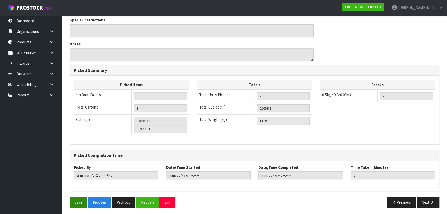
scroll to position [212, 0]
click at [81, 203] on button "Save" at bounding box center [79, 201] width 18 height 11
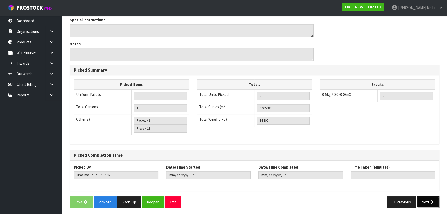
click at [430, 200] on icon "button" at bounding box center [432, 202] width 5 height 4
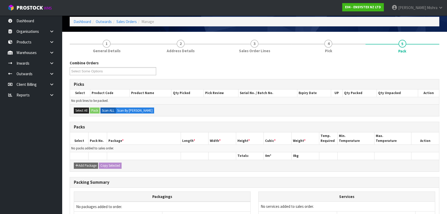
scroll to position [0, 0]
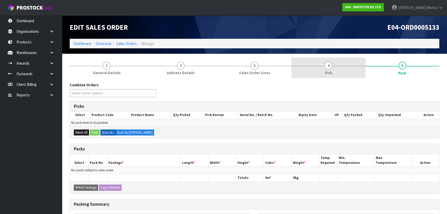
click at [326, 67] on span "4" at bounding box center [329, 66] width 8 height 8
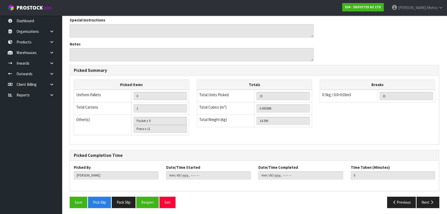
scroll to position [212, 0]
click at [423, 199] on button "Next" at bounding box center [428, 201] width 23 height 11
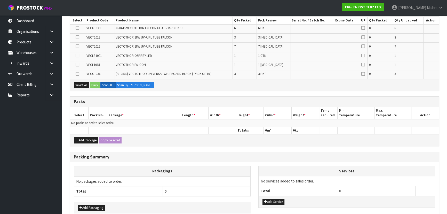
scroll to position [117, 0]
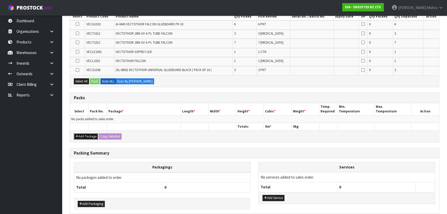
click at [88, 135] on button "Add Package" at bounding box center [86, 136] width 24 height 6
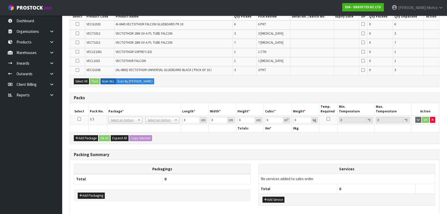
click at [78, 119] on icon at bounding box center [79, 119] width 4 height 0
click at [77, 61] on icon at bounding box center [78, 61] width 4 height 0
click at [0, 0] on input "checkbox" at bounding box center [0, 0] width 0 height 0
click at [94, 81] on button "Pack" at bounding box center [95, 81] width 10 height 6
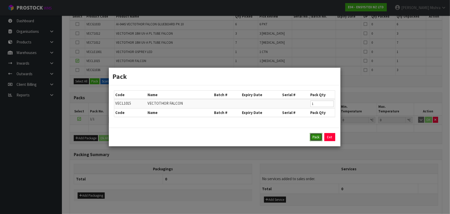
click at [314, 138] on button "Pack" at bounding box center [316, 137] width 12 height 8
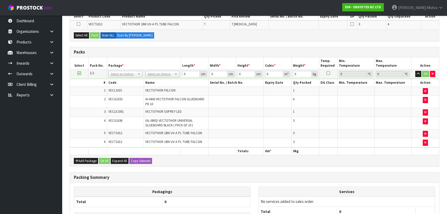
scroll to position [0, 0]
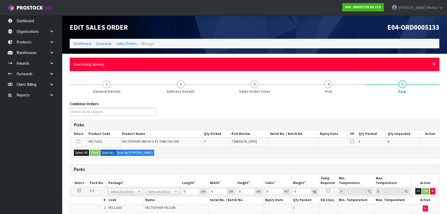
click at [434, 67] on span "×" at bounding box center [434, 63] width 3 height 7
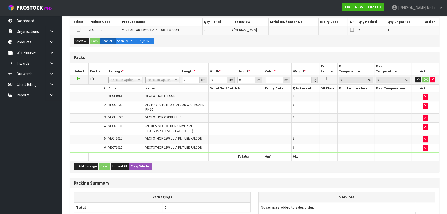
scroll to position [94, 0]
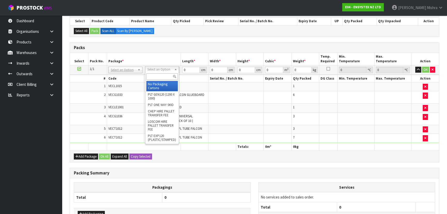
click at [156, 77] on input "text" at bounding box center [161, 76] width 31 height 6
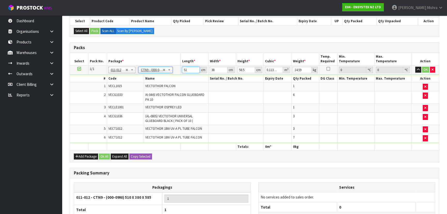
drag, startPoint x: 188, startPoint y: 69, endPoint x: 183, endPoint y: 68, distance: 5.0
click at [183, 68] on input "51" at bounding box center [191, 70] width 18 height 6
click at [106, 157] on button "Ok All" at bounding box center [104, 156] width 11 height 6
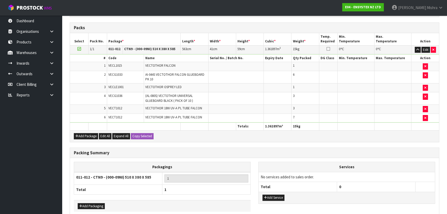
scroll to position [138, 0]
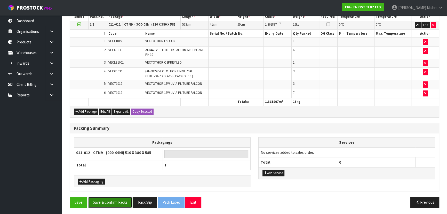
click at [116, 202] on button "Save & Confirm Packs" at bounding box center [110, 201] width 44 height 11
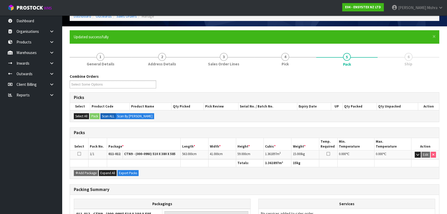
scroll to position [77, 0]
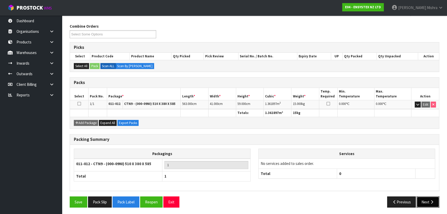
click at [428, 198] on button "Next" at bounding box center [428, 201] width 23 height 11
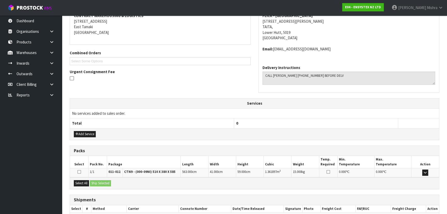
scroll to position [132, 0]
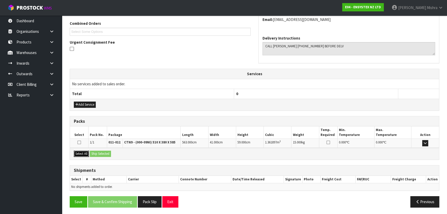
click at [85, 154] on button "Select All" at bounding box center [81, 154] width 15 height 6
click at [106, 152] on button "Ship Selected" at bounding box center [100, 154] width 21 height 6
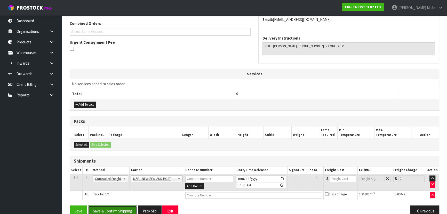
click at [118, 209] on button "Save & Confirm Shipping" at bounding box center [112, 210] width 49 height 11
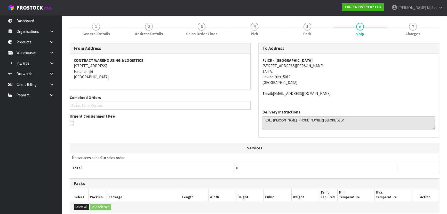
scroll to position [0, 0]
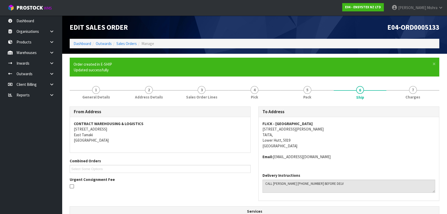
click at [426, 28] on span "E04-ORD0005133" at bounding box center [414, 27] width 52 height 9
copy div "E04-ORD0005133"
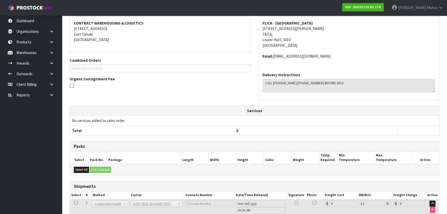
scroll to position [134, 0]
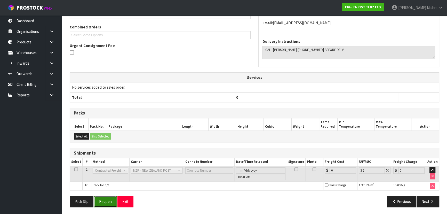
click at [112, 199] on button "Reopen" at bounding box center [105, 201] width 22 height 11
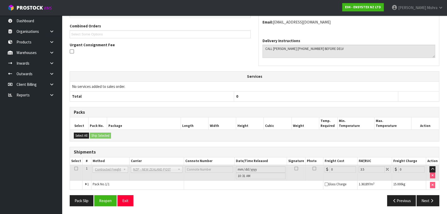
scroll to position [0, 0]
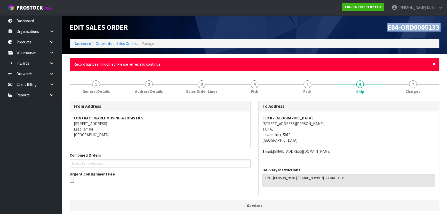
click at [433, 64] on span "×" at bounding box center [434, 63] width 3 height 7
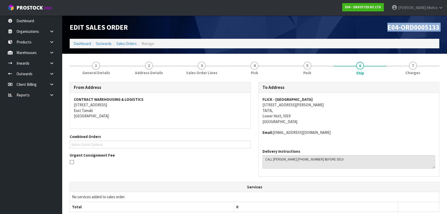
scroll to position [109, 0]
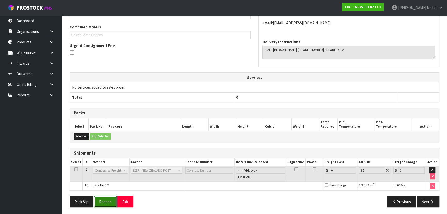
click at [111, 197] on button "Reopen" at bounding box center [105, 201] width 22 height 11
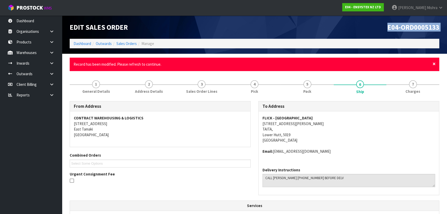
click at [435, 64] on span "×" at bounding box center [434, 63] width 3 height 7
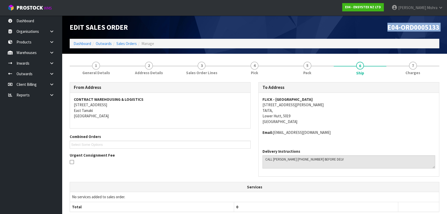
drag, startPoint x: 310, startPoint y: 30, endPoint x: 272, endPoint y: 23, distance: 38.8
click at [272, 23] on h1 "E04-ORD0005133" at bounding box center [348, 27] width 181 height 8
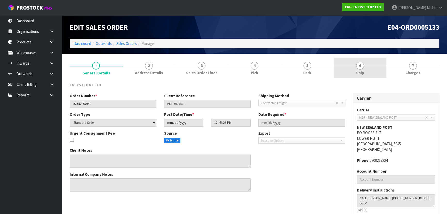
drag, startPoint x: 354, startPoint y: 67, endPoint x: 356, endPoint y: 72, distance: 4.9
click at [354, 67] on link "6 Ship" at bounding box center [360, 68] width 53 height 20
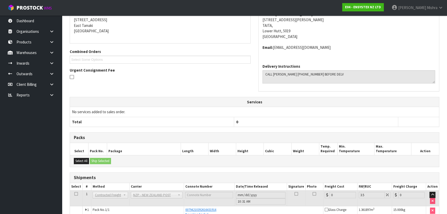
scroll to position [113, 0]
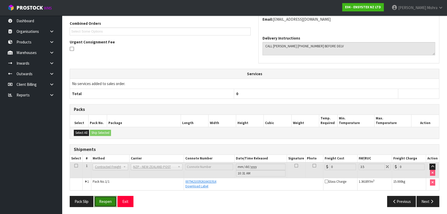
click at [111, 203] on button "Reopen" at bounding box center [105, 201] width 22 height 11
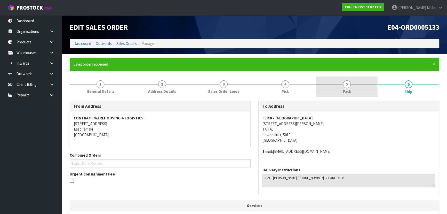
click at [320, 83] on link "5 Pack" at bounding box center [347, 86] width 62 height 20
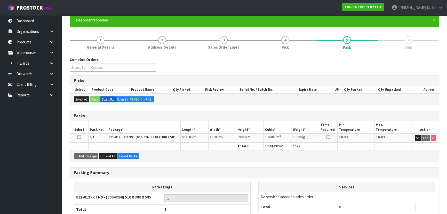
scroll to position [77, 0]
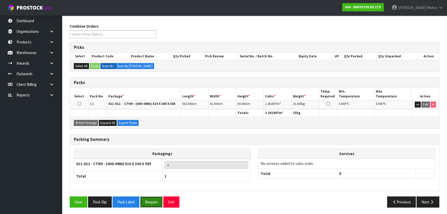
click at [150, 199] on button "Reopen" at bounding box center [151, 201] width 22 height 11
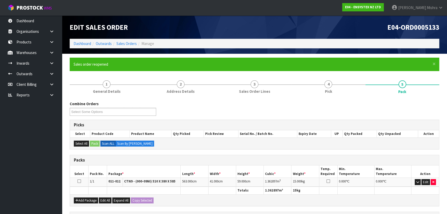
scroll to position [89, 0]
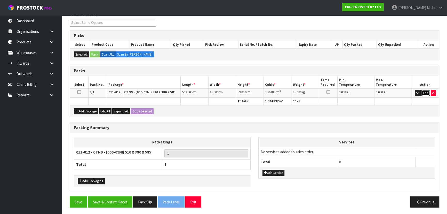
click at [428, 93] on button "Edit" at bounding box center [426, 93] width 9 height 6
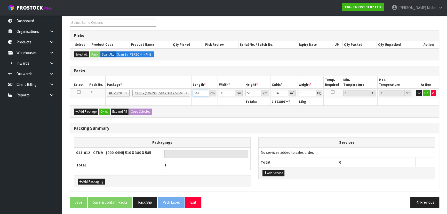
drag, startPoint x: 201, startPoint y: 94, endPoint x: 197, endPoint y: 93, distance: 4.1
click at [197, 93] on input "563" at bounding box center [201, 93] width 16 height 6
type input "52"
type input "0.125788"
type input "52"
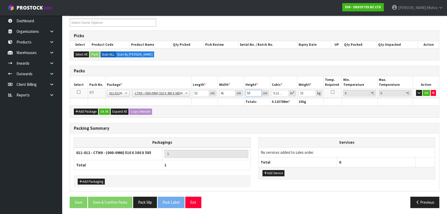
click at [257, 91] on input "59" at bounding box center [254, 93] width 16 height 6
type input "5"
type input "0.01066"
type input "55"
type input "0.11726"
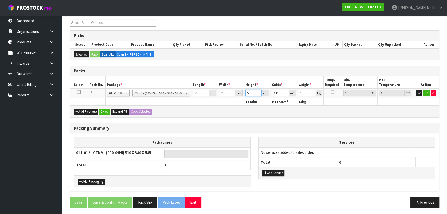
type input "558"
type input "1.189656"
type input "55"
type input "0.11726"
type input "5"
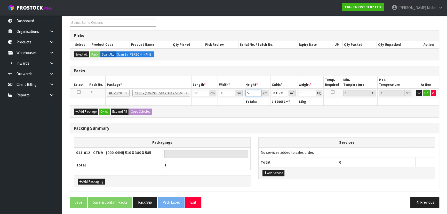
type input "0.01066"
type input "57"
type input "0.121524"
type input "5"
type input "0.01066"
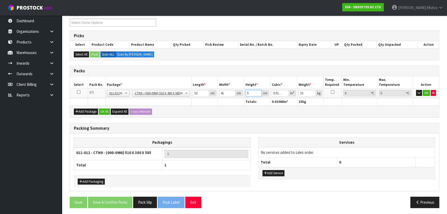
type input "58"
type input "0.123656"
type input "58"
click at [102, 110] on button "Ok All" at bounding box center [104, 111] width 11 height 6
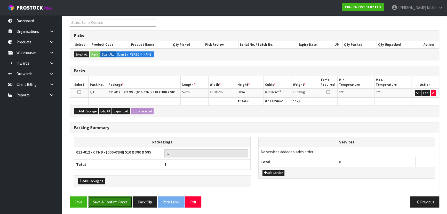
click at [114, 202] on button "Save & Confirm Packs" at bounding box center [110, 201] width 44 height 11
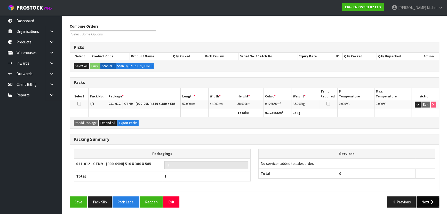
click at [422, 198] on button "Next" at bounding box center [428, 201] width 23 height 11
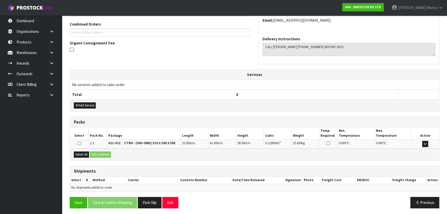
scroll to position [132, 0]
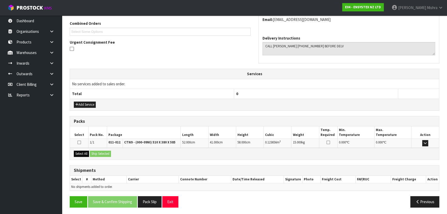
drag, startPoint x: 83, startPoint y: 153, endPoint x: 102, endPoint y: 152, distance: 18.6
click at [83, 153] on button "Select All" at bounding box center [81, 154] width 15 height 6
drag, startPoint x: 102, startPoint y: 152, endPoint x: 94, endPoint y: 152, distance: 8.0
click at [102, 152] on button "Ship Selected" at bounding box center [100, 154] width 21 height 6
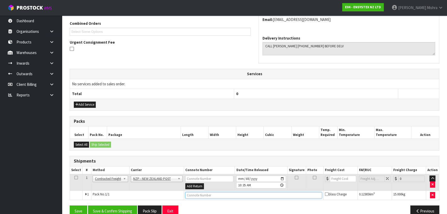
click at [302, 194] on input "text" at bounding box center [253, 195] width 137 height 6
type input "00794210392616433710"
click at [70, 205] on button "Save" at bounding box center [79, 210] width 18 height 11
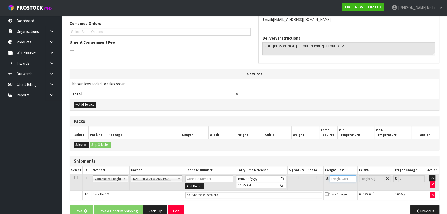
click at [341, 176] on input "number" at bounding box center [343, 178] width 26 height 6
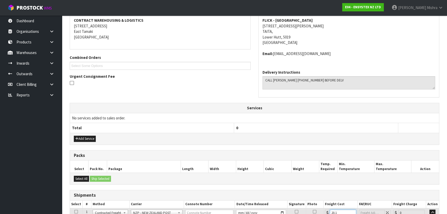
type input "20.19"
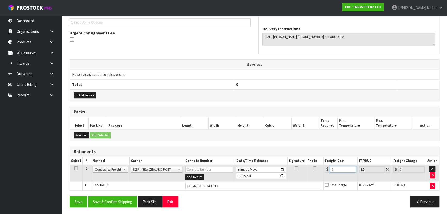
drag, startPoint x: 337, startPoint y: 169, endPoint x: 307, endPoint y: 171, distance: 30.8
click at [307, 171] on tr "1 Client Local Pickup Customer Local Pickup Company Freight Contracted Freight …" at bounding box center [254, 172] width 369 height 17
type input "2"
type input "2.07"
type input "20"
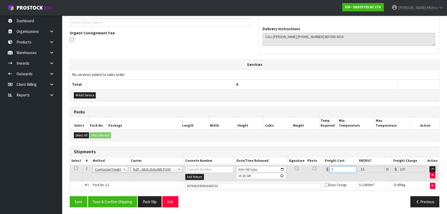
type input "20.7"
type input "20.1"
type input "20.8"
type input "20.19"
type input "20.9"
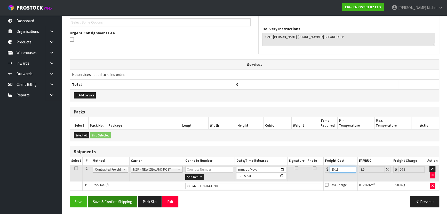
type input "20.19"
click at [125, 198] on button "Save & Confirm Shipping" at bounding box center [112, 201] width 49 height 11
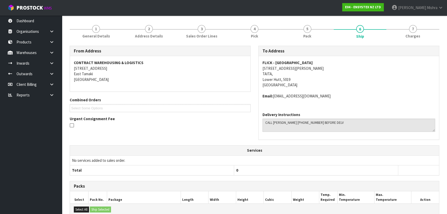
scroll to position [11, 0]
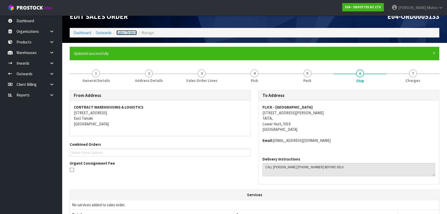
click at [122, 34] on link "Sales Orders" at bounding box center [126, 32] width 20 height 5
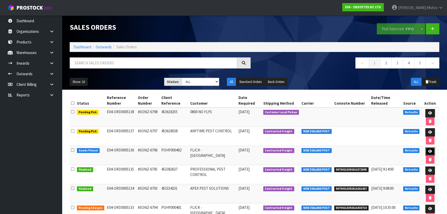
click at [429, 150] on icon at bounding box center [430, 150] width 4 height 3
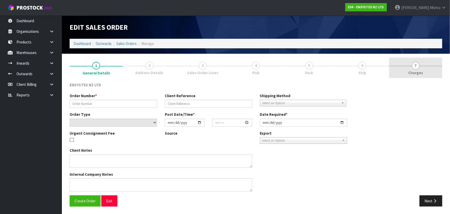
type input "#SONZ-6796"
type input "POHY000402"
select select "number:0"
type input "2025-10-10"
type input "17:00:25.000"
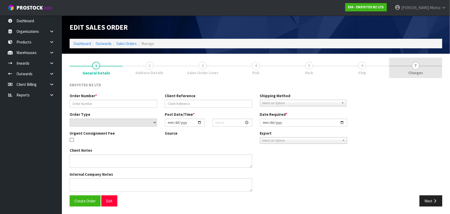
type input "2025-10-13"
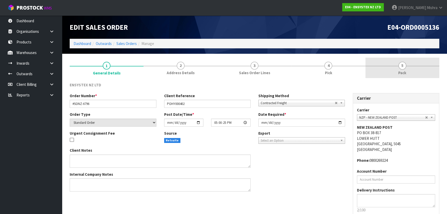
click at [394, 67] on link "5 Pack" at bounding box center [403, 68] width 74 height 20
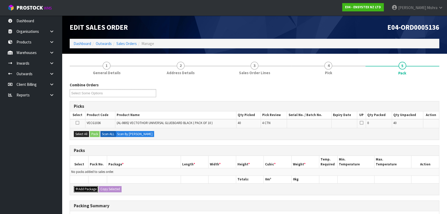
click at [82, 188] on button "Add Package" at bounding box center [86, 189] width 24 height 6
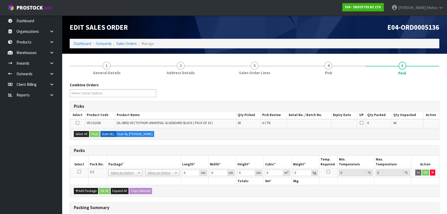
click at [79, 171] on icon at bounding box center [79, 171] width 4 height 0
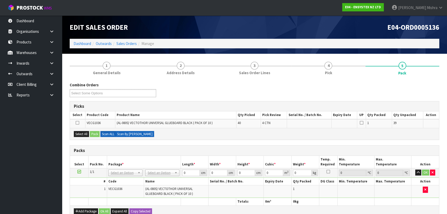
click at [131, 131] on label "Scan By Quantity" at bounding box center [135, 134] width 38 height 6
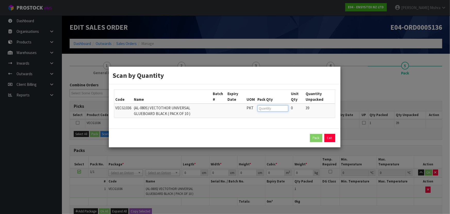
click at [278, 108] on input "number" at bounding box center [273, 108] width 31 height 6
type input "9"
click at [314, 138] on button "Pack" at bounding box center [316, 138] width 12 height 8
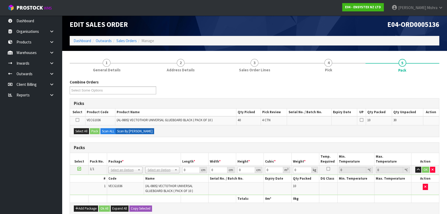
scroll to position [23, 0]
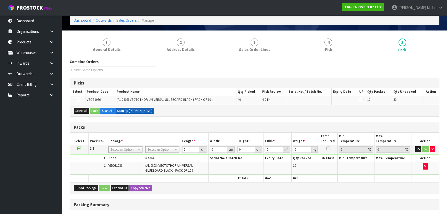
click at [88, 163] on td "1" at bounding box center [88, 168] width 37 height 12
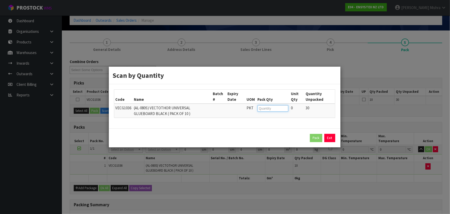
click at [267, 109] on input "number" at bounding box center [273, 108] width 31 height 6
type input "10"
click at [317, 134] on button "Pack" at bounding box center [316, 138] width 12 height 8
click at [265, 108] on input "number" at bounding box center [273, 108] width 31 height 6
type input "10"
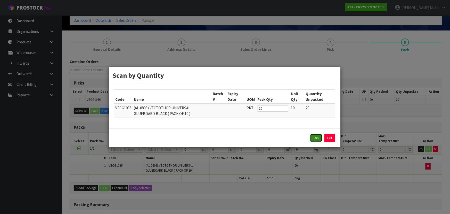
click at [316, 141] on button "Pack" at bounding box center [316, 138] width 12 height 8
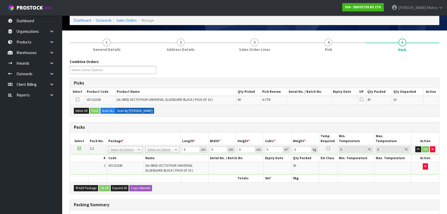
click at [73, 113] on div "Select All Pack Scan ALL Scan By Quantity" at bounding box center [254, 111] width 369 height 12
click at [83, 109] on button "Select All" at bounding box center [81, 111] width 15 height 6
click at [74, 108] on button "Select All" at bounding box center [81, 111] width 15 height 6
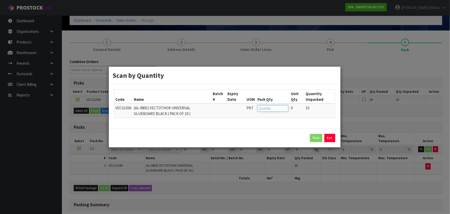
click at [272, 111] on input "number" at bounding box center [273, 108] width 31 height 6
type input "10"
click at [313, 137] on button "Pack" at bounding box center [316, 138] width 12 height 8
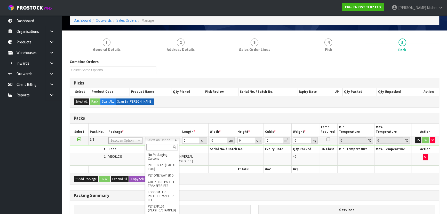
click at [156, 145] on input "text" at bounding box center [161, 147] width 31 height 6
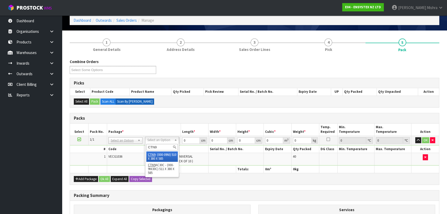
type input "CTN9"
type input "51"
type input "38"
type input "58.5"
type input "0.113373"
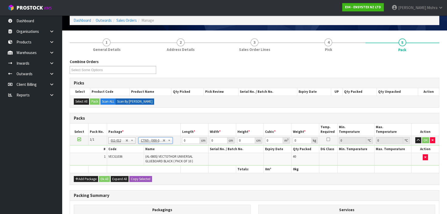
type input "24.6"
drag, startPoint x: 187, startPoint y: 139, endPoint x: 169, endPoint y: 138, distance: 18.1
click at [175, 138] on tr "1/1 NONE 007-001 007-002 007-004 007-009 007-013 007-014 007-015 007-017 007-01…" at bounding box center [254, 140] width 369 height 9
type input "5"
type input "0.011115"
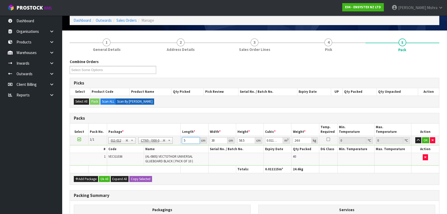
type input "52"
type input "0.115596"
type input "52"
type input "4"
type input "0.012168"
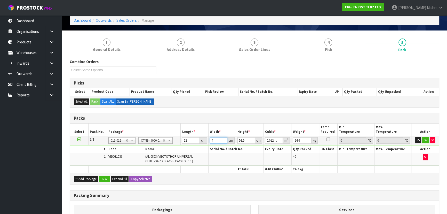
type input "42"
type input "0.127764"
type input "42"
type input "3"
type input "0.006552"
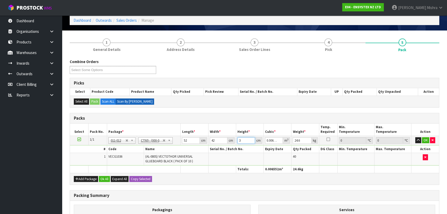
type input "33"
type input "0.072072"
type input "33"
type input "24"
click at [101, 177] on button "Ok All" at bounding box center [104, 179] width 11 height 6
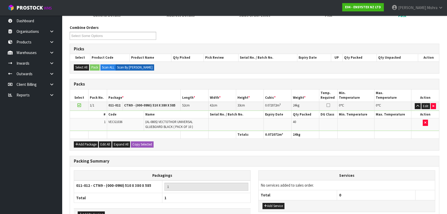
scroll to position [90, 0]
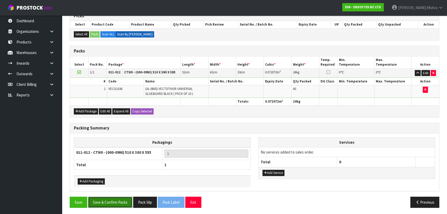
click at [111, 198] on button "Save & Confirm Packs" at bounding box center [110, 201] width 44 height 11
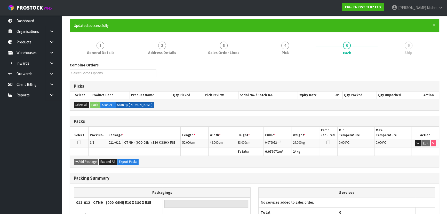
scroll to position [77, 0]
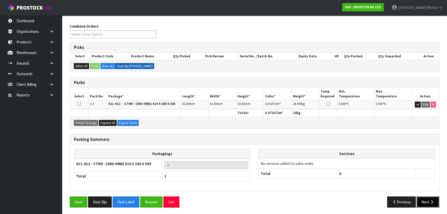
drag, startPoint x: 433, startPoint y: 200, endPoint x: 424, endPoint y: 200, distance: 9.3
click at [432, 200] on icon "button" at bounding box center [432, 202] width 5 height 4
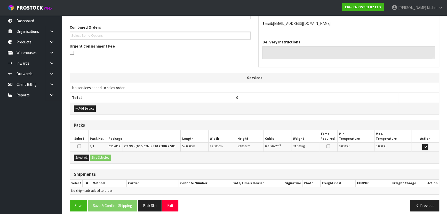
scroll to position [132, 0]
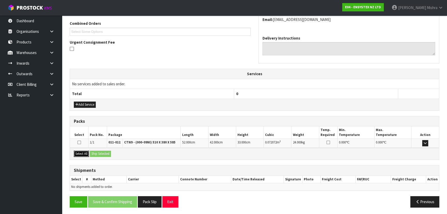
drag, startPoint x: 76, startPoint y: 152, endPoint x: 111, endPoint y: 157, distance: 35.2
click at [77, 152] on button "Select All" at bounding box center [81, 154] width 15 height 6
click at [106, 155] on button "Ship Selected" at bounding box center [100, 154] width 21 height 6
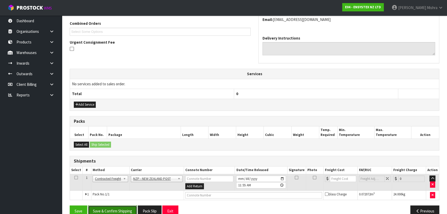
click at [113, 209] on button "Save & Confirm Shipping" at bounding box center [112, 210] width 49 height 11
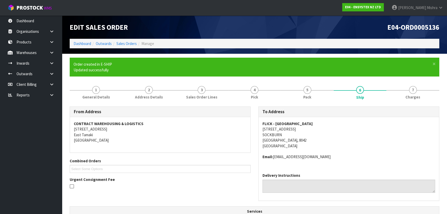
click at [363, 26] on h1 "E04-ORD0005136" at bounding box center [348, 27] width 181 height 8
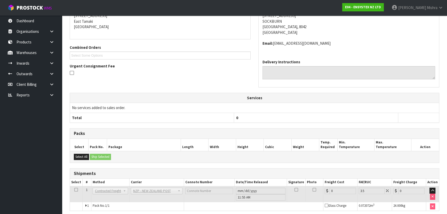
scroll to position [134, 0]
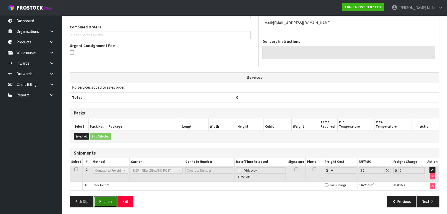
click at [111, 200] on button "Reopen" at bounding box center [105, 201] width 22 height 11
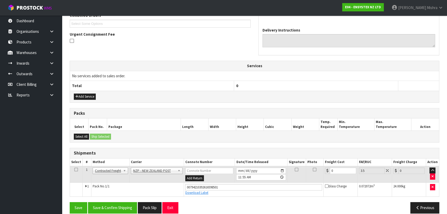
scroll to position [146, 0]
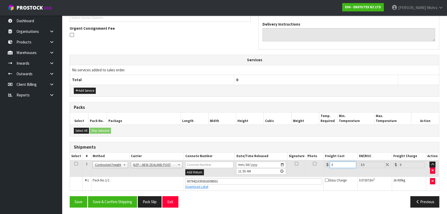
drag, startPoint x: 323, startPoint y: 162, endPoint x: 319, endPoint y: 162, distance: 3.4
click at [319, 162] on tr "1 Client Local Pickup Customer Local Pickup Company Freight Contracted Freight …" at bounding box center [254, 168] width 369 height 17
type input "3"
type input "3.1"
type input "34"
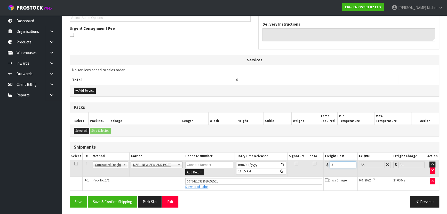
type input "35.19"
type input "34.5"
type input "35.71"
type input "34.50"
click at [103, 202] on button "Save & Confirm Shipping" at bounding box center [112, 201] width 49 height 11
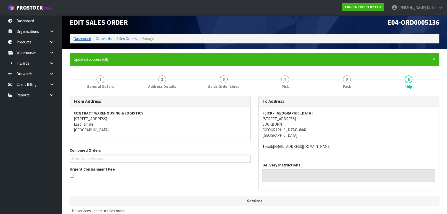
scroll to position [0, 0]
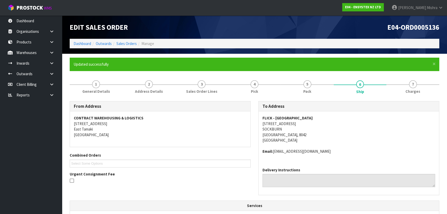
click at [83, 39] on div "Edit Sales Order" at bounding box center [160, 26] width 189 height 23
click at [82, 44] on link "Dashboard" at bounding box center [83, 43] width 18 height 5
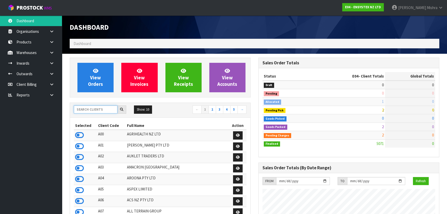
scroll to position [407, 188]
click at [90, 112] on input "text" at bounding box center [96, 109] width 44 height 8
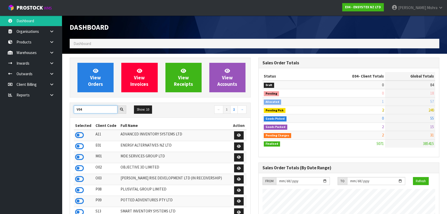
type input "V04"
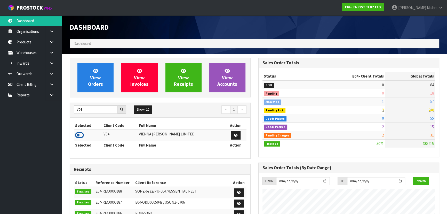
click at [75, 133] on td at bounding box center [88, 135] width 28 height 11
click at [77, 135] on icon at bounding box center [79, 135] width 9 height 8
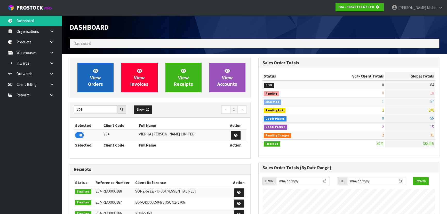
scroll to position [257844, 257977]
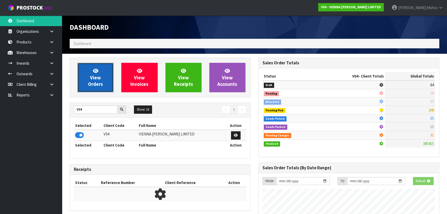
click at [79, 84] on link "View Orders" at bounding box center [95, 77] width 36 height 29
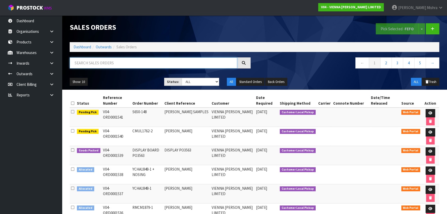
click at [141, 63] on input "text" at bounding box center [154, 62] width 168 height 11
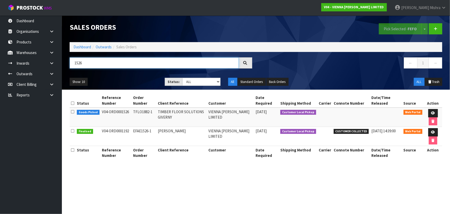
type input "1526"
click at [77, 46] on link "Dashboard" at bounding box center [83, 46] width 18 height 5
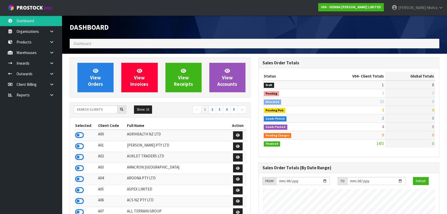
scroll to position [412, 188]
click at [94, 109] on input "text" at bounding box center [96, 109] width 44 height 8
type input "1"
type input "13"
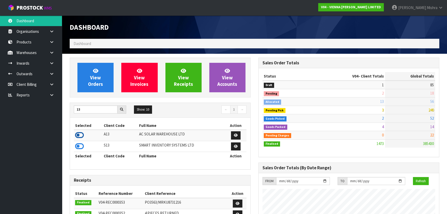
click at [77, 132] on icon at bounding box center [79, 135] width 9 height 8
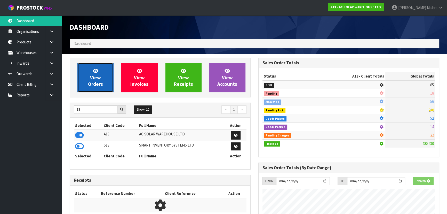
click at [89, 89] on link "View Orders" at bounding box center [95, 77] width 36 height 29
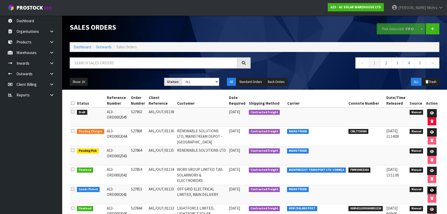
click at [433, 190] on icon at bounding box center [432, 189] width 4 height 3
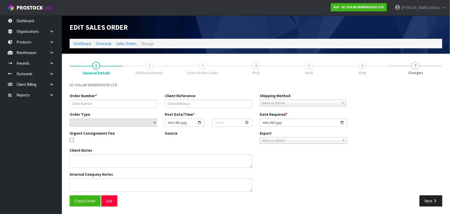
type input "S27853"
type input "AKL/OUT/01133"
select select "number:0"
type input "2025-10-10"
type input "12:14:00.000"
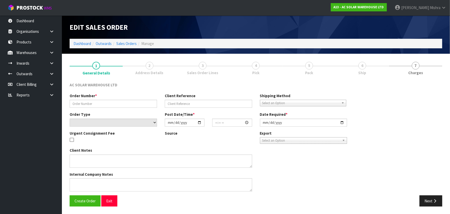
type input "2025-10-13"
type textarea "SEND WITH MAINSTREAM"
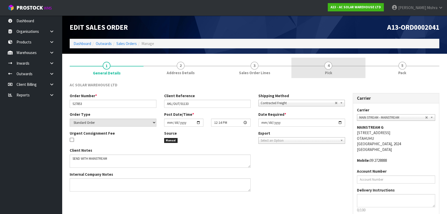
click at [338, 75] on link "4 Pick" at bounding box center [328, 68] width 74 height 20
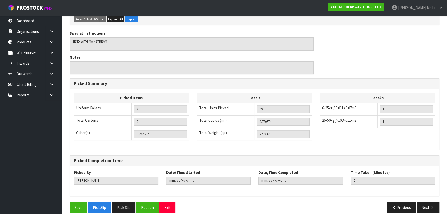
scroll to position [169, 0]
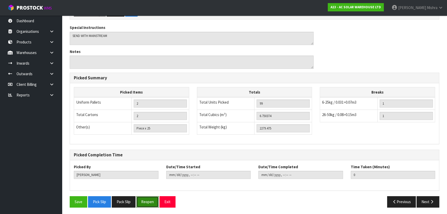
click at [143, 197] on button "Reopen" at bounding box center [147, 201] width 22 height 11
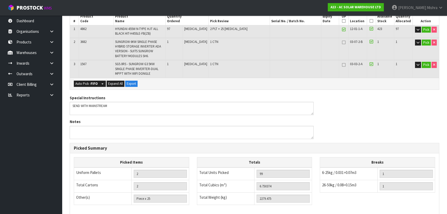
scroll to position [187, 0]
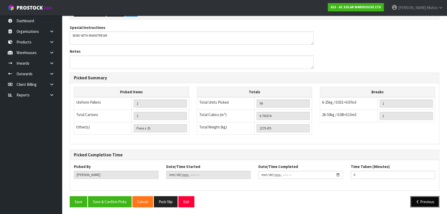
click at [424, 202] on button "Previous" at bounding box center [424, 201] width 29 height 11
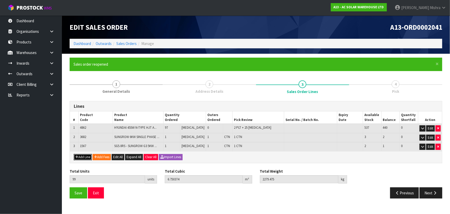
click at [86, 157] on button "Add Line" at bounding box center [83, 157] width 18 height 6
type input "0"
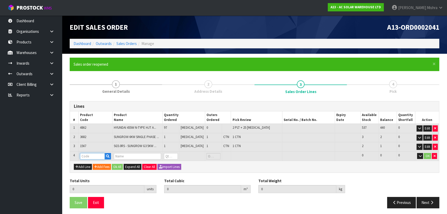
click at [91, 156] on input "text" at bounding box center [92, 156] width 25 height 6
type input "AC"
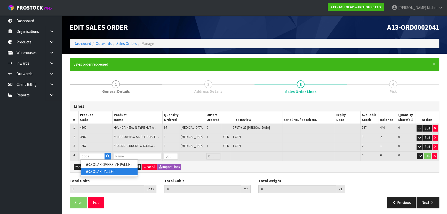
click at [101, 174] on link "AC SOLAR PALLET" at bounding box center [109, 171] width 57 height 7
type input "AC SOLAR PALLET"
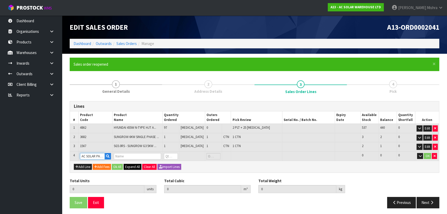
type input "99"
type input "6.750374"
type input "2279.475"
type input "AC SOLAR PALLET -2100 X 1200"
type input "0"
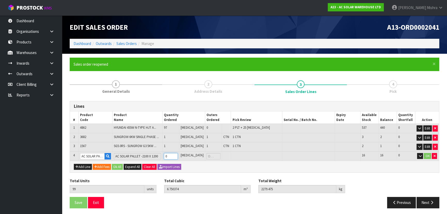
click at [160, 155] on tr "4 AC SOLAR PALLET AC SOLAR PALLET -2100 X 1200 0 PCE 16 16 0 OK" at bounding box center [254, 156] width 369 height 10
type input "100"
type input "7.131974"
type input "2301.475"
type input "1"
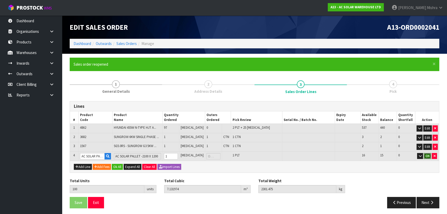
click at [427, 155] on button "OK" at bounding box center [427, 156] width 7 height 6
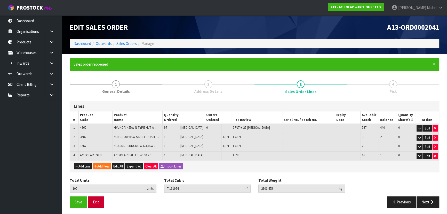
scroll to position [1, 0]
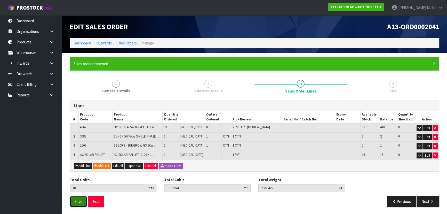
click at [74, 205] on button "Save" at bounding box center [79, 201] width 18 height 11
click at [432, 199] on icon "button" at bounding box center [432, 201] width 5 height 4
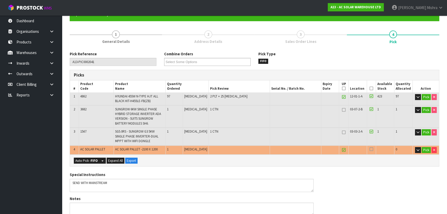
scroll to position [141, 0]
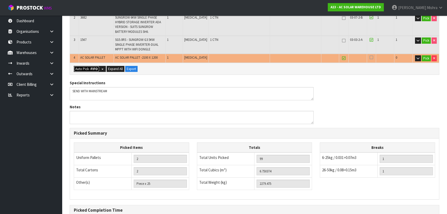
click at [80, 68] on button "Auto Pick - FIFO" at bounding box center [87, 69] width 26 height 6
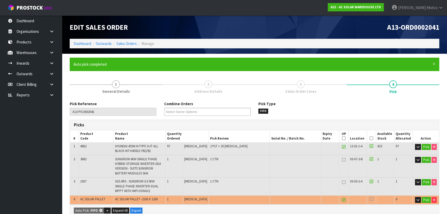
type input "3"
type input "100"
type input "7.131974"
type input "2301.475"
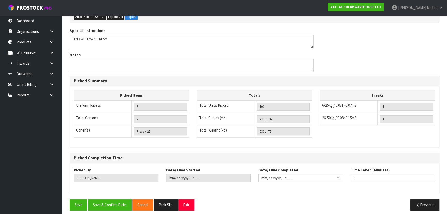
scroll to position [197, 0]
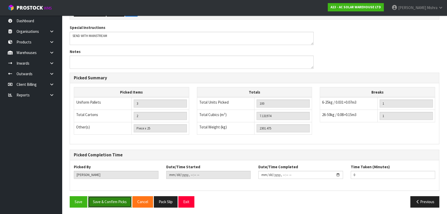
click at [115, 199] on button "Save & Confirm Picks" at bounding box center [110, 201] width 44 height 11
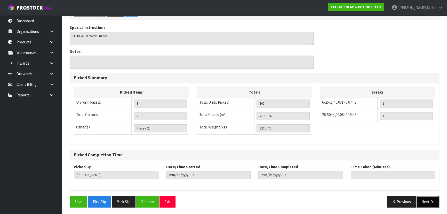
click at [430, 201] on icon "button" at bounding box center [432, 202] width 5 height 4
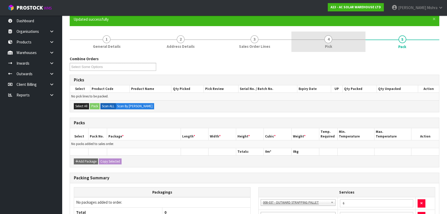
scroll to position [0, 0]
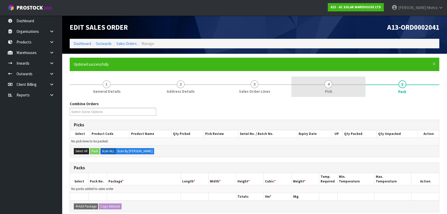
click at [324, 82] on link "4 Pick" at bounding box center [328, 86] width 74 height 20
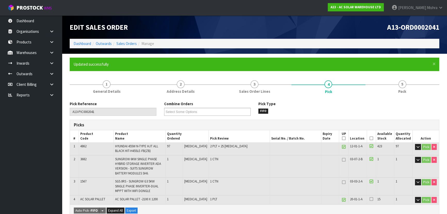
click at [370, 138] on icon at bounding box center [372, 138] width 4 height 0
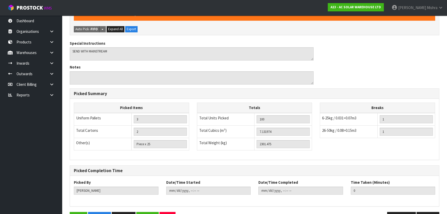
scroll to position [215, 0]
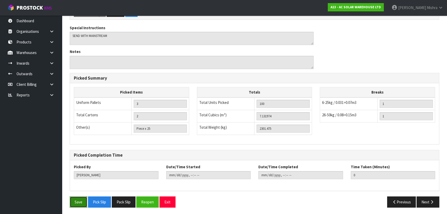
click at [77, 201] on button "Save" at bounding box center [79, 201] width 18 height 11
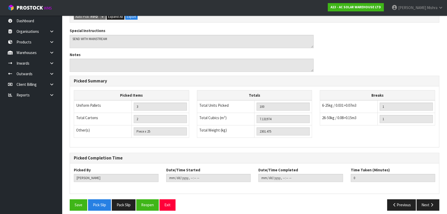
scroll to position [197, 0]
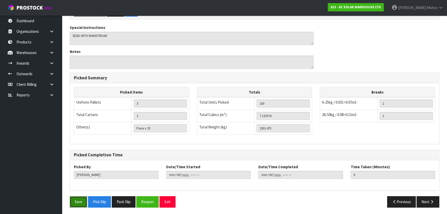
click at [82, 199] on button "Save" at bounding box center [79, 201] width 18 height 11
click at [424, 198] on button "Next" at bounding box center [428, 201] width 23 height 11
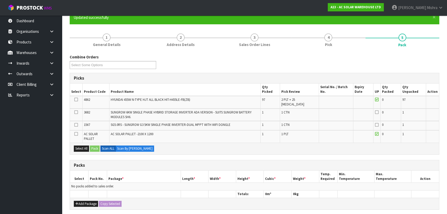
scroll to position [23, 0]
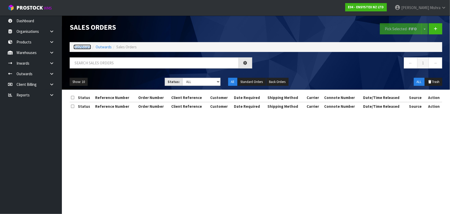
click at [84, 49] on link "Dashboard" at bounding box center [83, 46] width 18 height 5
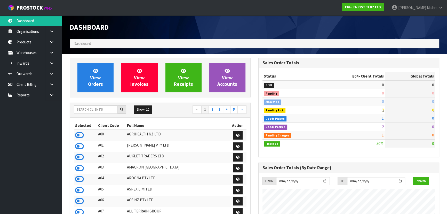
scroll to position [407, 188]
click at [104, 113] on input "text" at bounding box center [96, 109] width 44 height 8
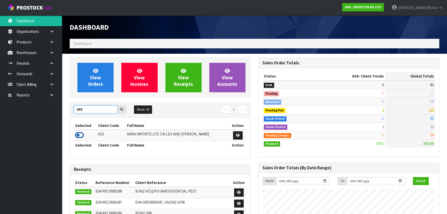
type input "ARR"
click at [83, 135] on icon at bounding box center [79, 135] width 9 height 8
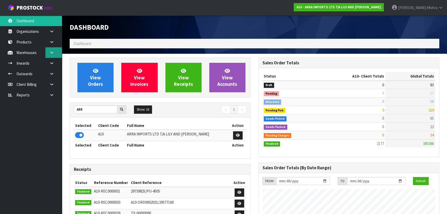
scroll to position [315, 188]
drag, startPoint x: 33, startPoint y: 39, endPoint x: 61, endPoint y: 49, distance: 29.7
click at [34, 39] on link "Products" at bounding box center [31, 42] width 62 height 11
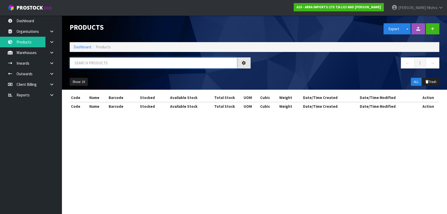
click at [98, 65] on input "text" at bounding box center [154, 62] width 168 height 11
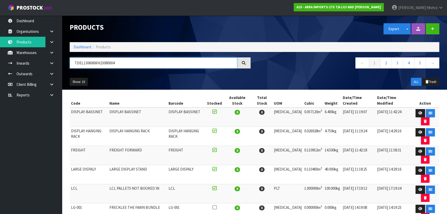
type input "TDEL130606WH23080004"
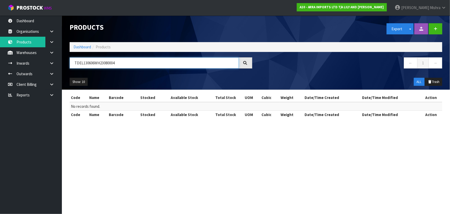
drag, startPoint x: 121, startPoint y: 59, endPoint x: 65, endPoint y: 70, distance: 57.6
click at [65, 70] on header "Products Export Split button! SOH Summary Measurements Dangerous Goods Import P…" at bounding box center [256, 52] width 389 height 74
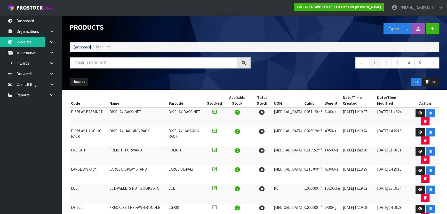
click at [84, 49] on link "Dashboard" at bounding box center [83, 46] width 18 height 5
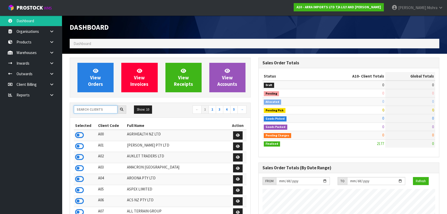
click at [109, 107] on input "text" at bounding box center [96, 109] width 44 height 8
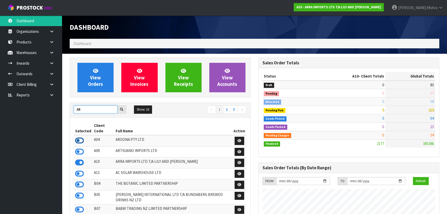
type input "AR"
click at [80, 138] on icon at bounding box center [79, 141] width 9 height 8
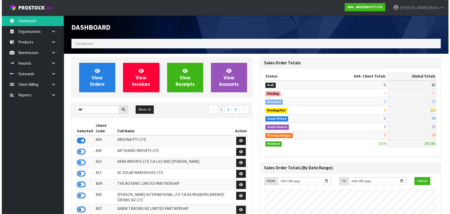
scroll to position [332, 188]
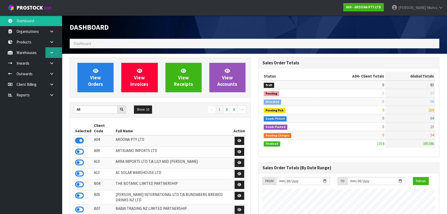
click at [52, 53] on icon at bounding box center [51, 53] width 5 height 4
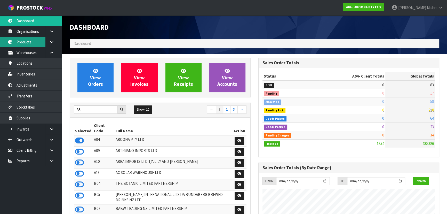
click at [30, 37] on link "Products" at bounding box center [31, 42] width 62 height 11
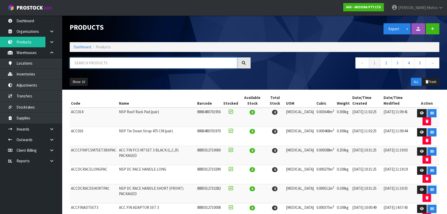
click at [95, 63] on input "text" at bounding box center [154, 62] width 168 height 11
paste input "TDEL130606WH23080004"
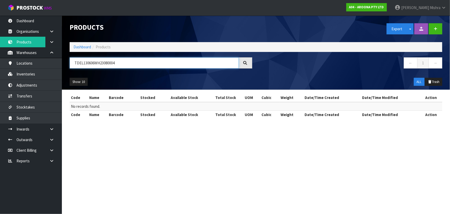
type input "TDEL130606WH23080004"
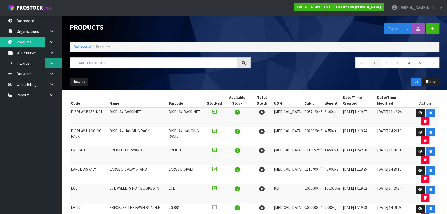
click at [52, 64] on icon at bounding box center [51, 63] width 5 height 4
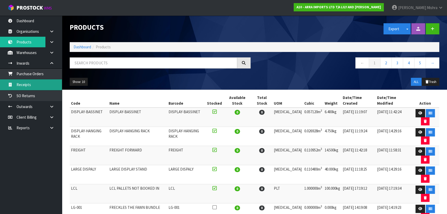
click at [49, 88] on link "Receipts" at bounding box center [31, 84] width 62 height 11
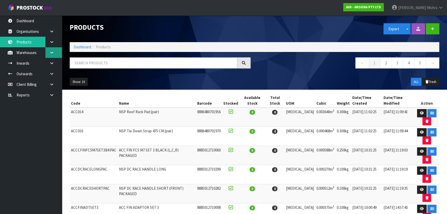
click at [53, 54] on icon at bounding box center [51, 53] width 5 height 4
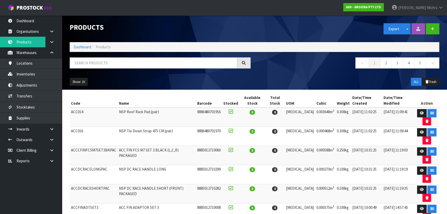
drag, startPoint x: 57, startPoint y: 128, endPoint x: 45, endPoint y: 146, distance: 21.7
click at [57, 128] on link at bounding box center [53, 129] width 17 height 11
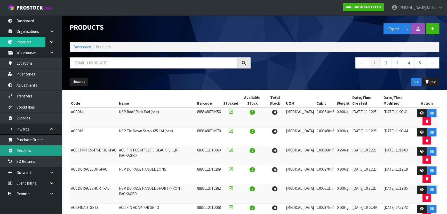
click at [37, 151] on link "Receipts" at bounding box center [31, 150] width 62 height 11
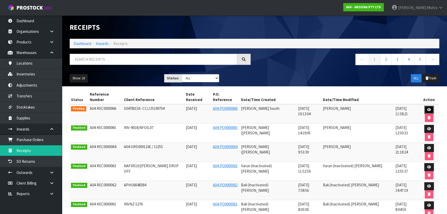
click at [424, 106] on link at bounding box center [429, 110] width 10 height 8
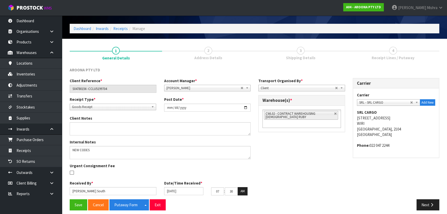
scroll to position [19, 0]
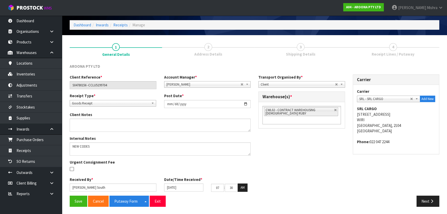
click at [318, 60] on div "AROONA PTY LTD Client Reference * S04780156 -CCLU5199704 Account Manager * [PER…" at bounding box center [255, 135] width 370 height 151
click at [429, 202] on button "Next" at bounding box center [428, 200] width 23 height 11
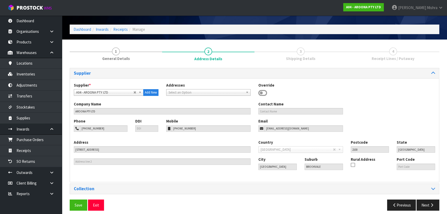
scroll to position [18, 0]
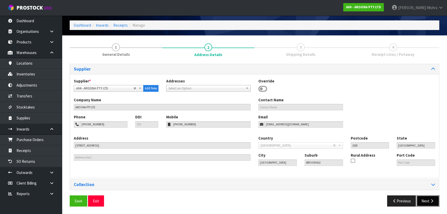
click at [426, 199] on button "Next" at bounding box center [428, 200] width 23 height 11
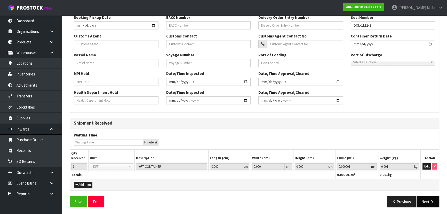
scroll to position [144, 0]
click at [422, 200] on button "Next" at bounding box center [428, 201] width 23 height 11
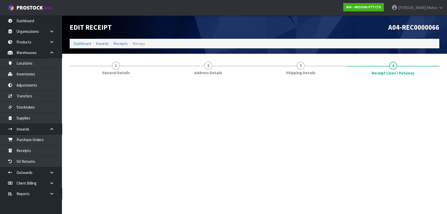
scroll to position [0, 0]
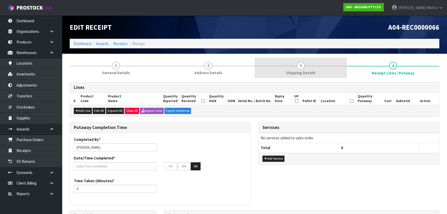
click at [326, 73] on link "3 Shipping Details" at bounding box center [301, 68] width 92 height 20
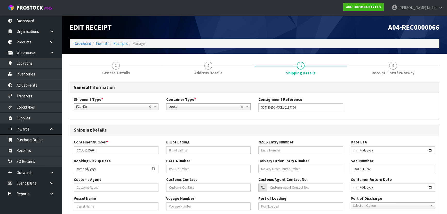
drag, startPoint x: 384, startPoint y: 69, endPoint x: 389, endPoint y: 139, distance: 70.1
click at [384, 70] on link "4 Receipt Lines / Putaway" at bounding box center [393, 68] width 92 height 20
click at [400, 69] on link "4 Receipt Lines / Putaway" at bounding box center [393, 68] width 92 height 20
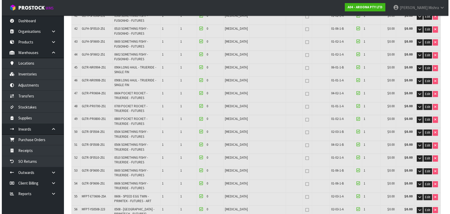
scroll to position [145, 0]
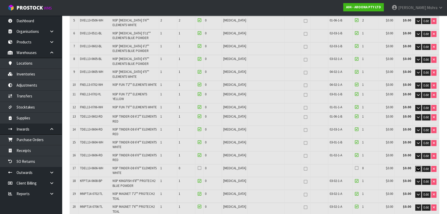
click at [416, 166] on button "button" at bounding box center [418, 169] width 6 height 6
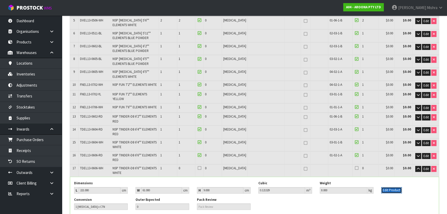
click at [386, 187] on button "Edit Product" at bounding box center [391, 190] width 21 height 6
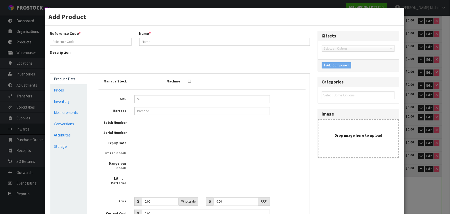
type input "TDEL13-0606-WH"
type input "NSP TINDER-D8 6'6"" ELEMENTS WHITE"
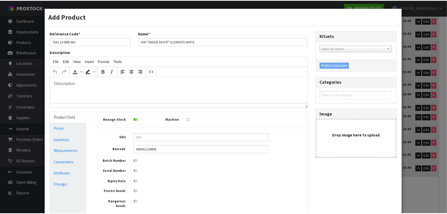
scroll to position [0, 0]
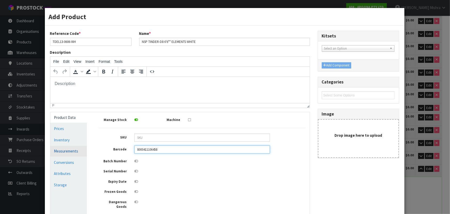
drag, startPoint x: 181, startPoint y: 150, endPoint x: 81, endPoint y: 153, distance: 100.7
click at [81, 153] on div "Product Data Prices Inventory Measurements Conversions Attributes Storage Manag…" at bounding box center [179, 172] width 267 height 120
type input "TDEL130606WH23080004"
type input "221"
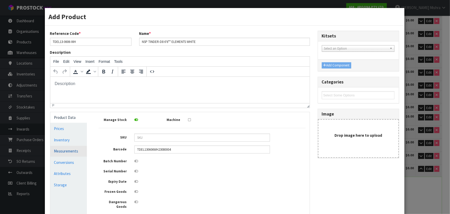
type input "61"
type input "9"
type input "8"
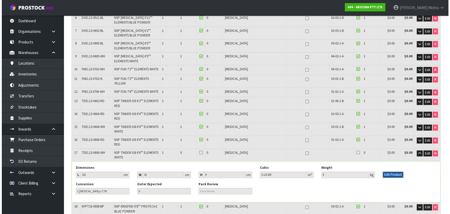
scroll to position [239, 0]
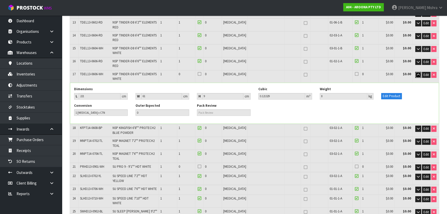
click at [416, 72] on button "button" at bounding box center [418, 75] width 6 height 6
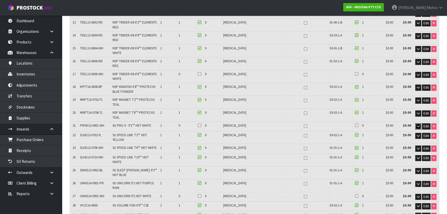
click at [417, 124] on icon "button" at bounding box center [418, 125] width 3 height 3
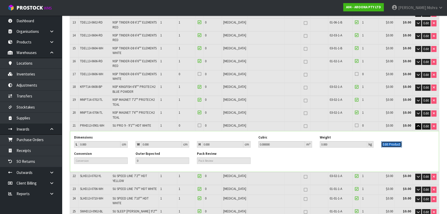
click at [390, 141] on button "Edit Product" at bounding box center [391, 144] width 21 height 6
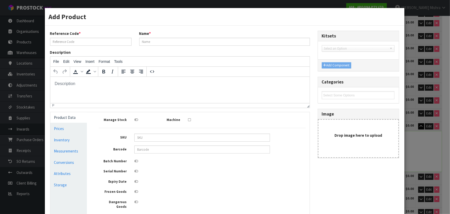
scroll to position [0, 0]
click at [171, 153] on input "text" at bounding box center [203, 149] width 136 height 8
type input "PRHD13-0901-WH"
type input "SU PRO 9 - 9'1"" HDT WHITE"
type input "849799045171"
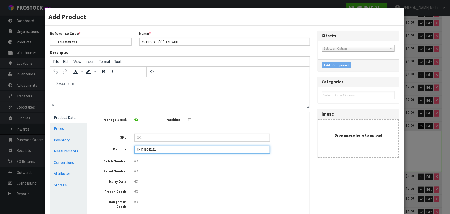
type input "0"
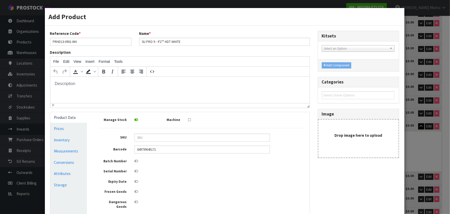
type input "0"
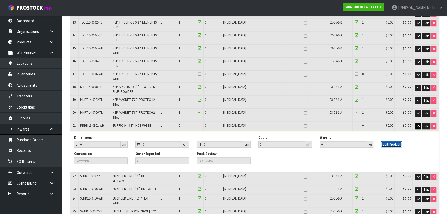
click at [386, 141] on button "Edit Product" at bounding box center [391, 144] width 21 height 6
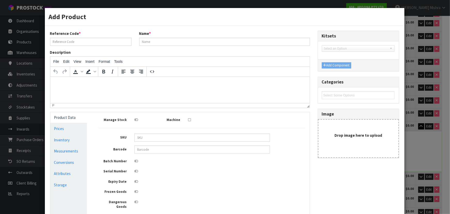
type input "PRHD13-0901-WH"
type input "SU PRO 9 - 9'1"" HDT WHITE"
type input "849799045171"
type input "0"
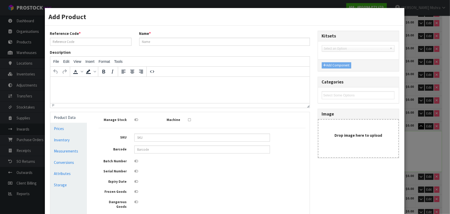
type input "0"
click at [74, 152] on link "Measurements" at bounding box center [68, 151] width 37 height 11
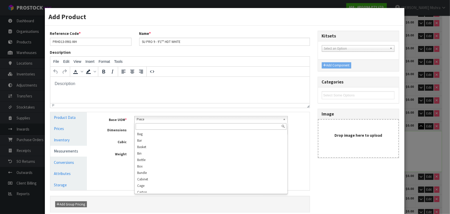
click at [154, 117] on span "Piece" at bounding box center [209, 119] width 144 height 6
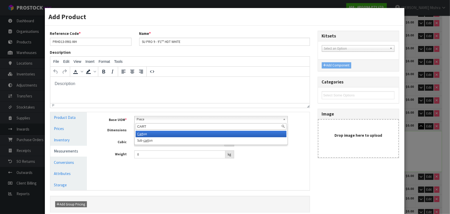
type input "CART"
click at [160, 134] on li "Cart on" at bounding box center [211, 134] width 151 height 6
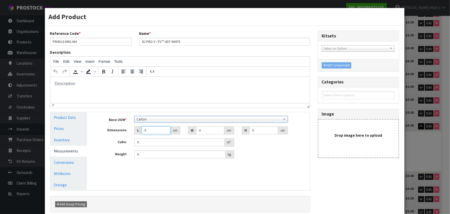
click at [153, 130] on input "0" at bounding box center [156, 130] width 29 height 8
type input "0.000001"
type input "302"
type input "61"
type input "1"
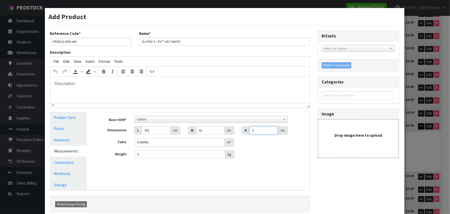
type input "0.018422"
type input "10"
type input "0.18422"
type input "10"
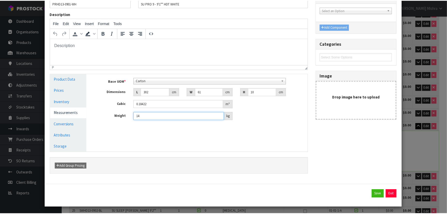
scroll to position [39, 0]
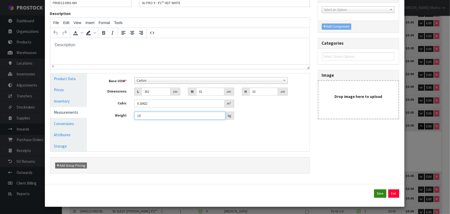
type input "14"
click at [376, 190] on button "Save" at bounding box center [381, 193] width 12 height 8
type input "302"
type input "61"
type input "10"
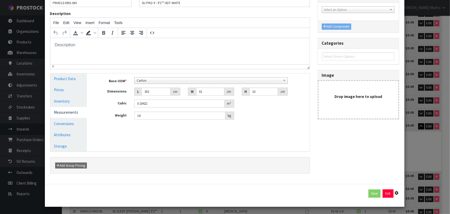
type input "0.18422"
type input "14"
type input "1 PCE x CTN"
type input "195"
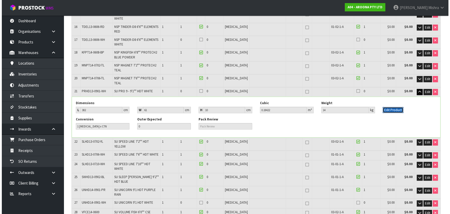
scroll to position [286, 0]
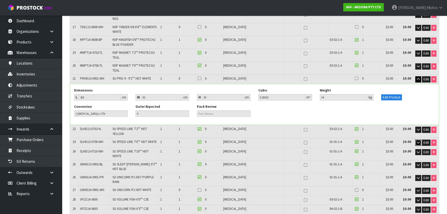
click at [418, 141] on icon "button" at bounding box center [418, 142] width 3 height 3
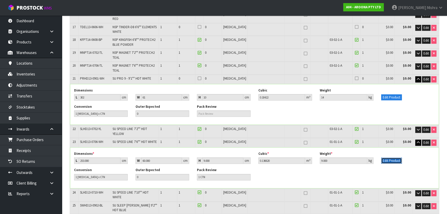
click at [391, 157] on button "Edit Product" at bounding box center [391, 160] width 21 height 6
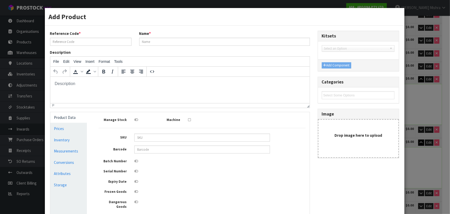
scroll to position [0, 0]
type input "SLHD13-0706-WH"
type input "SU SPEED LINE 7'6"" HDT WHITE"
type input "849799045119"
click at [93, 42] on input "SLHD13-0706-WH" at bounding box center [91, 42] width 82 height 8
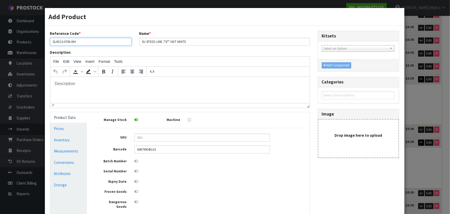
click at [93, 42] on input "SLHD13-0706-WH" at bounding box center [91, 42] width 82 height 8
click at [416, 26] on div "Add Product Reference Code * SLHD13-0706-WH Name * SU SPEED LINE 7'6"" HDT WHIT…" at bounding box center [225, 107] width 450 height 214
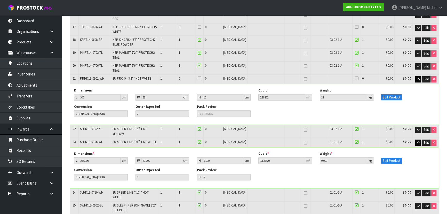
click at [93, 139] on span "SLHD13-0706-WH" at bounding box center [91, 141] width 23 height 4
copy tr "SLHD13-0706-WH"
click at [388, 157] on button "Edit Product" at bounding box center [391, 160] width 21 height 6
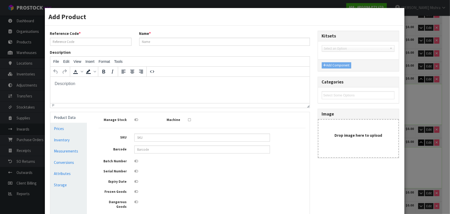
type input "SLHD13-0706-WH"
type input "SU SPEED LINE 7'6"" HDT WHITE"
click at [160, 151] on input "849799045119" at bounding box center [203, 149] width 136 height 8
type input "8886480715021"
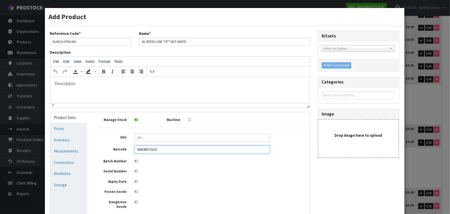
type input "253"
type input "60"
type input "9"
type input "0.13662"
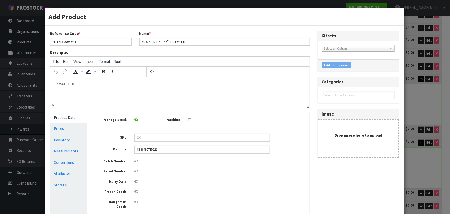
type input "9"
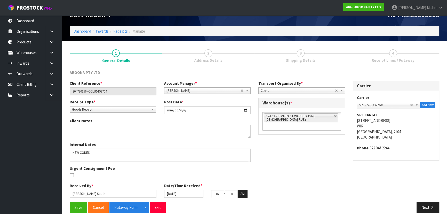
scroll to position [19, 0]
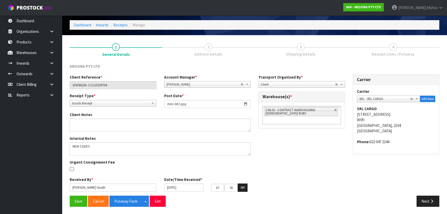
click at [423, 194] on div "Client Reference * S04780156 -CCLU5199704 Account Manager * [PERSON_NAME] [PERS…" at bounding box center [254, 134] width 377 height 121
click at [429, 201] on button "Next" at bounding box center [428, 200] width 23 height 11
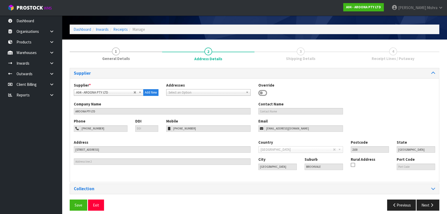
scroll to position [18, 0]
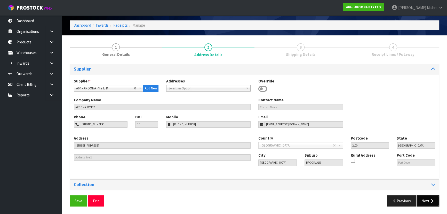
click at [432, 199] on icon "button" at bounding box center [432, 201] width 5 height 4
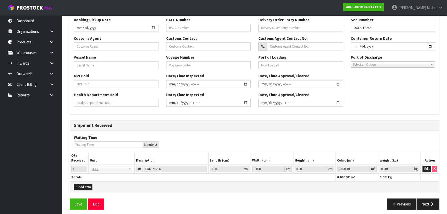
scroll to position [144, 0]
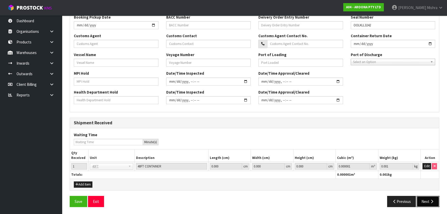
click at [427, 204] on button "Next" at bounding box center [428, 201] width 23 height 11
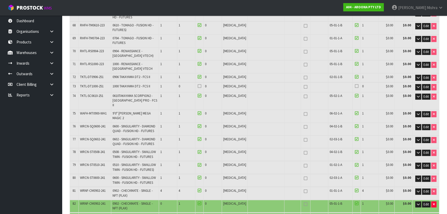
scroll to position [986, 0]
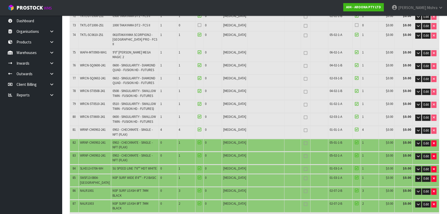
click at [89, 140] on span "WRNF-CM0902-241" at bounding box center [93, 142] width 26 height 4
copy tr "WRNF-CM0902-241"
click at [86, 166] on span "SLHD13-0706-WH" at bounding box center [91, 168] width 23 height 4
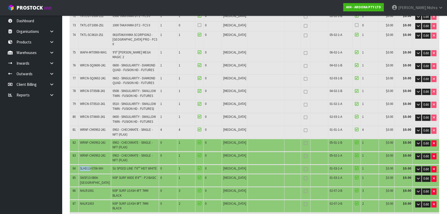
click at [85, 166] on span "SLHD13-0706-WH" at bounding box center [91, 168] width 23 height 4
click at [89, 164] on td "SLHD13-0706-WH" at bounding box center [94, 168] width 33 height 9
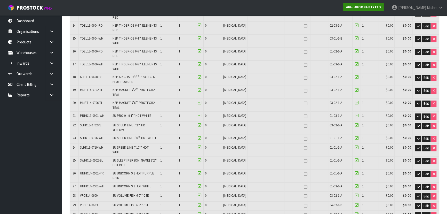
scroll to position [981, 0]
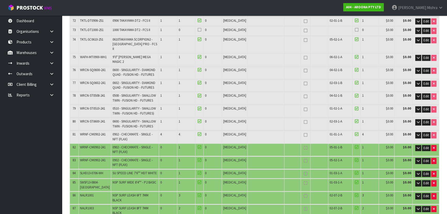
click at [97, 180] on span "SWSF13-0804-BC" at bounding box center [95, 184] width 30 height 9
click at [98, 180] on span "SWSF13-0804-BC" at bounding box center [95, 184] width 30 height 9
copy tr "SWSF13-0804-BC"
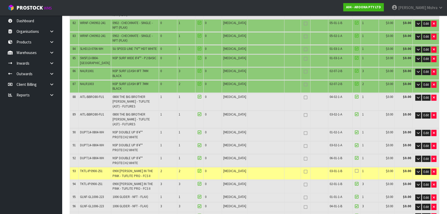
scroll to position [1131, 0]
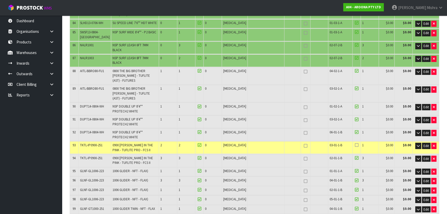
click at [88, 143] on span "TKTL-IP0900-251" at bounding box center [91, 145] width 22 height 4
copy tr "TKTL-IP0900-251"
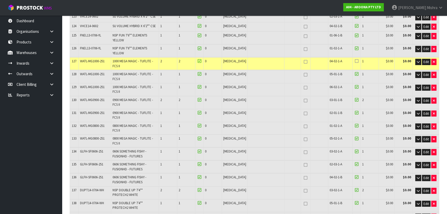
scroll to position [1460, 0]
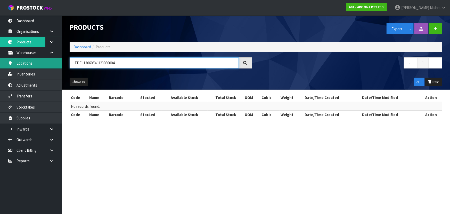
drag, startPoint x: 123, startPoint y: 62, endPoint x: 61, endPoint y: 63, distance: 62.0
click at [61, 63] on body "Toggle navigation ProStock WMS A04 - AROONA PTY LTD [PERSON_NAME] Logout Dashbo…" at bounding box center [225, 107] width 450 height 214
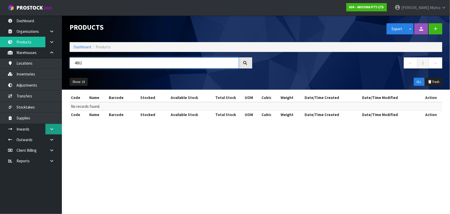
type input "4862"
click at [50, 131] on link at bounding box center [53, 129] width 17 height 11
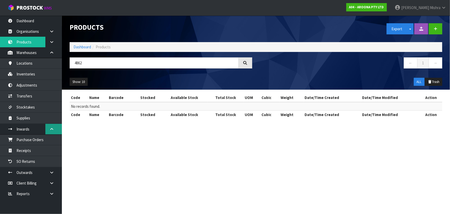
click at [50, 131] on link at bounding box center [53, 129] width 17 height 11
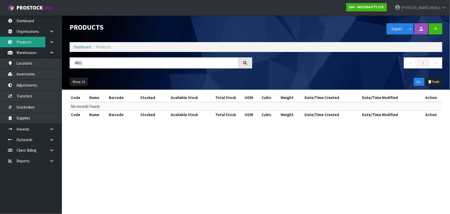
click at [31, 43] on link "Products" at bounding box center [31, 42] width 62 height 11
click at [419, 81] on button "ALL" at bounding box center [419, 82] width 11 height 8
click at [80, 45] on link "Dashboard" at bounding box center [83, 46] width 18 height 5
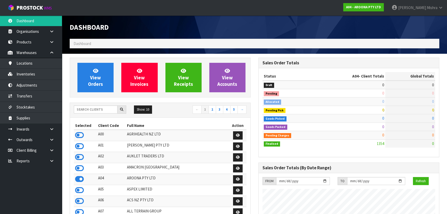
scroll to position [332, 188]
click at [29, 39] on link "Products" at bounding box center [31, 42] width 62 height 11
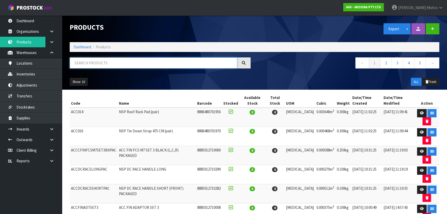
click at [103, 63] on input "text" at bounding box center [154, 62] width 168 height 11
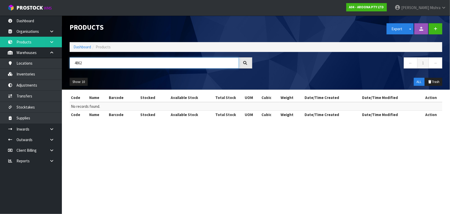
type input "4862"
click at [48, 42] on link at bounding box center [53, 42] width 17 height 11
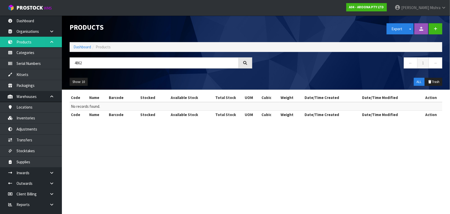
click at [48, 42] on link at bounding box center [53, 42] width 17 height 11
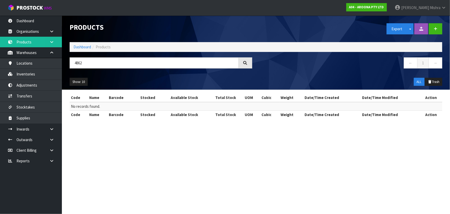
click at [48, 42] on link at bounding box center [53, 42] width 17 height 11
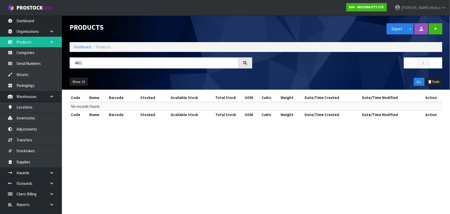
click at [48, 42] on link at bounding box center [53, 42] width 17 height 11
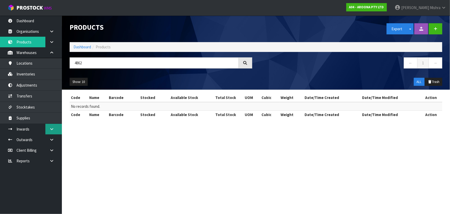
click at [52, 128] on icon at bounding box center [51, 129] width 5 height 4
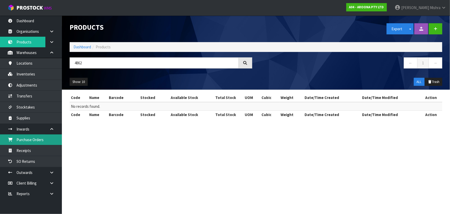
click at [43, 137] on link "Purchase Orders" at bounding box center [31, 139] width 62 height 11
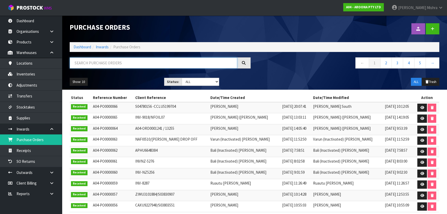
click at [100, 63] on input "text" at bounding box center [154, 62] width 168 height 11
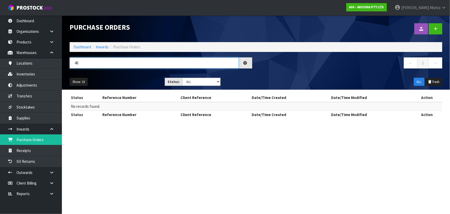
type input "4"
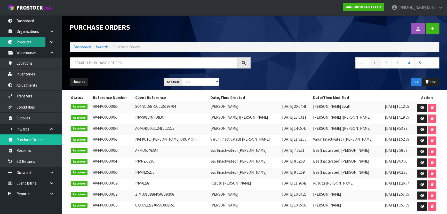
click at [21, 42] on link "Products" at bounding box center [31, 42] width 62 height 11
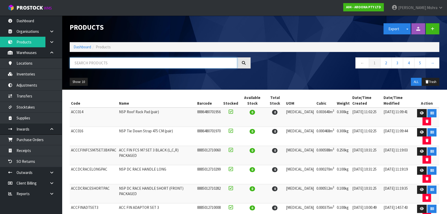
click at [100, 64] on input "text" at bounding box center [154, 62] width 168 height 11
click at [83, 46] on link "Dashboard" at bounding box center [83, 46] width 18 height 5
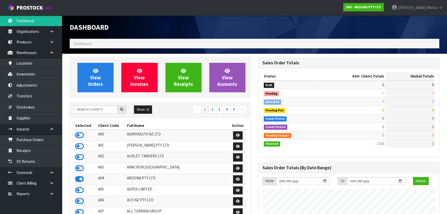
scroll to position [332, 188]
click at [97, 107] on input "text" at bounding box center [96, 109] width 44 height 8
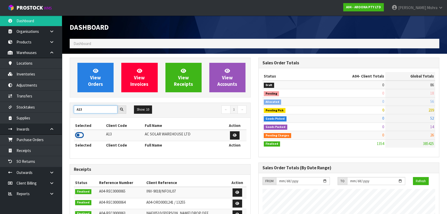
type input "A13"
click at [82, 136] on icon at bounding box center [79, 135] width 9 height 8
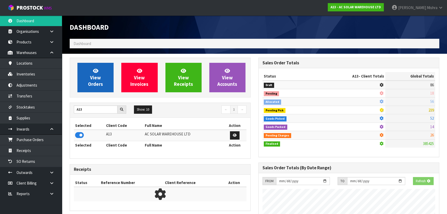
scroll to position [257844, 257977]
click at [88, 86] on span "View Orders" at bounding box center [95, 77] width 15 height 19
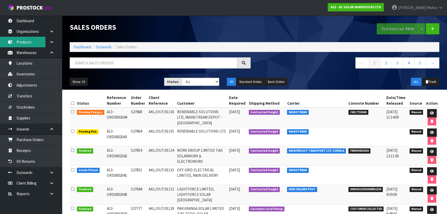
click at [33, 41] on link "Products" at bounding box center [31, 42] width 62 height 11
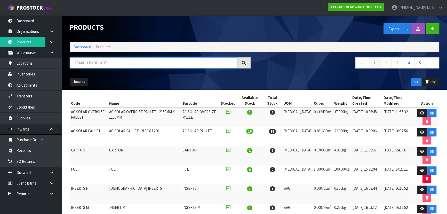
click at [84, 62] on input "text" at bounding box center [154, 62] width 168 height 11
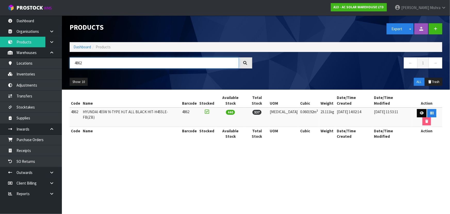
type input "4862"
click at [417, 109] on link at bounding box center [422, 113] width 10 height 8
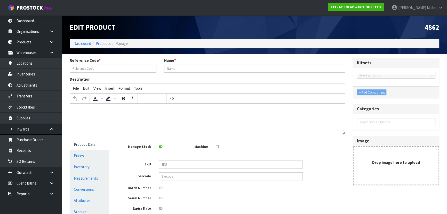
type input "4862"
type input "HYUNDAI 455W N-TYPE HJT ALL BLACK HIT-H455LE-FB(ZB)"
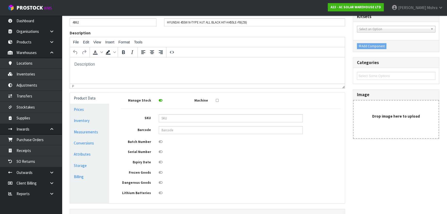
scroll to position [47, 0]
click at [75, 141] on link "Conversions" at bounding box center [89, 142] width 39 height 11
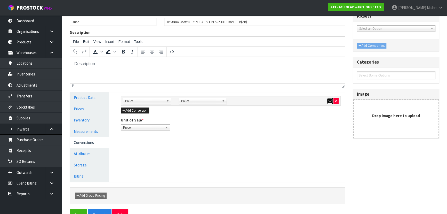
click at [328, 100] on button "button" at bounding box center [330, 101] width 6 height 6
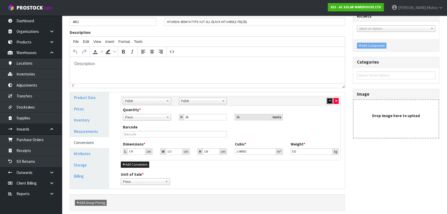
click at [328, 100] on button "button" at bounding box center [330, 101] width 6 height 6
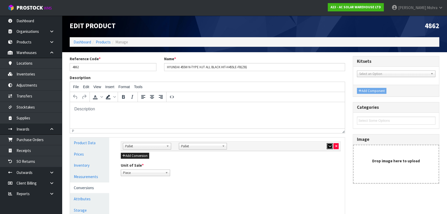
scroll to position [0, 0]
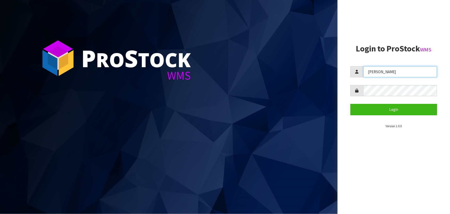
drag, startPoint x: 382, startPoint y: 73, endPoint x: 328, endPoint y: 74, distance: 54.2
click at [328, 74] on div "P ro S tock WMS Login to ProStock WMS [GEOGRAPHIC_DATA] Login Version 1.0.0" at bounding box center [225, 107] width 450 height 214
type input "[PERSON_NAME]"
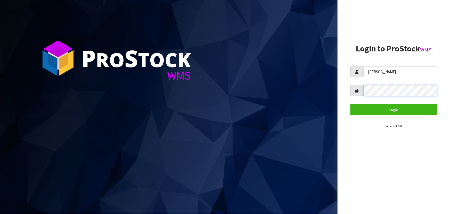
click at [347, 101] on aside "Login to ProStock WMS [PERSON_NAME] Login Version 1.0.0" at bounding box center [394, 107] width 113 height 214
click at [351, 104] on button "Login" at bounding box center [394, 109] width 87 height 11
